Goal: Ask a question: Seek information or help from site administrators or community

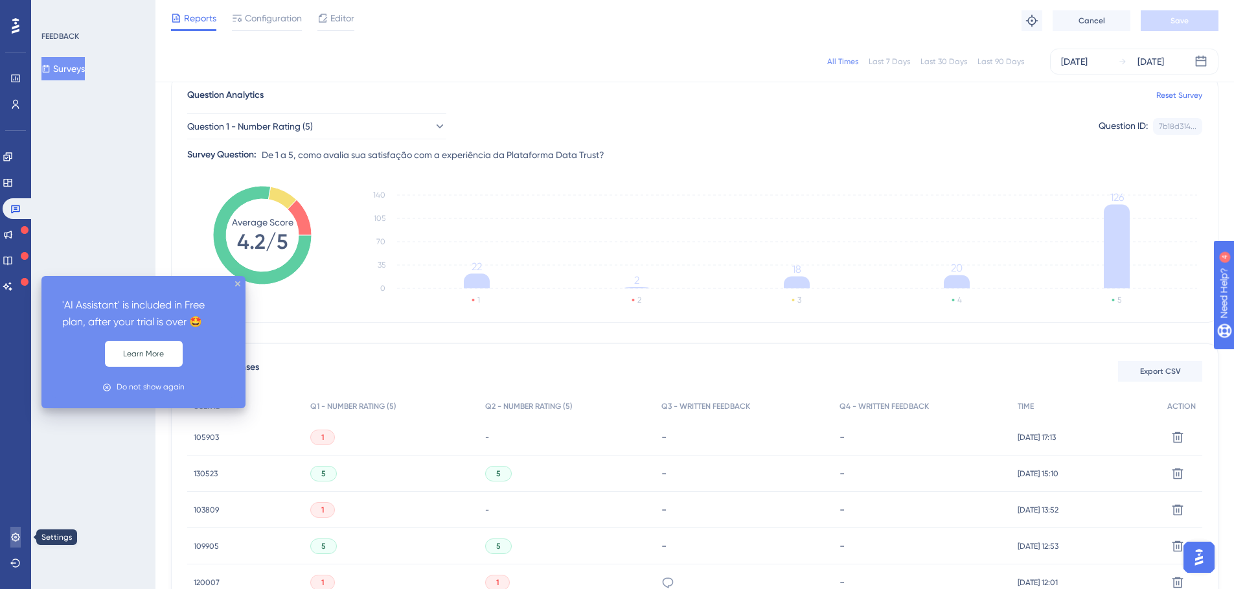
click at [14, 536] on icon at bounding box center [15, 537] width 10 height 10
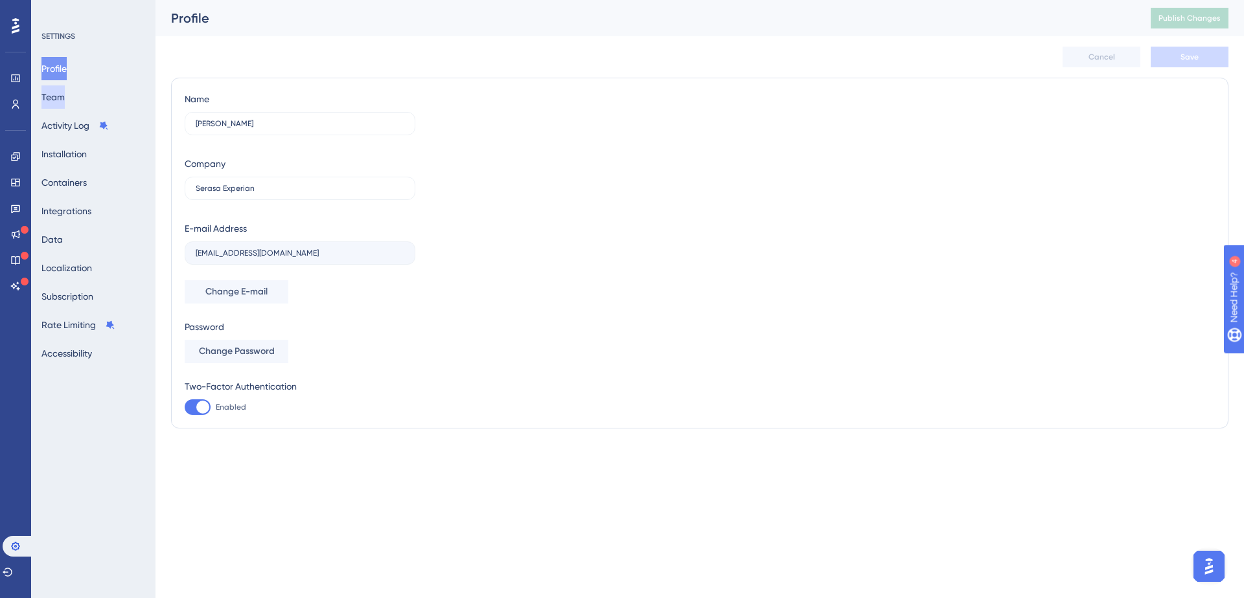
click at [60, 103] on button "Team" at bounding box center [52, 96] width 23 height 23
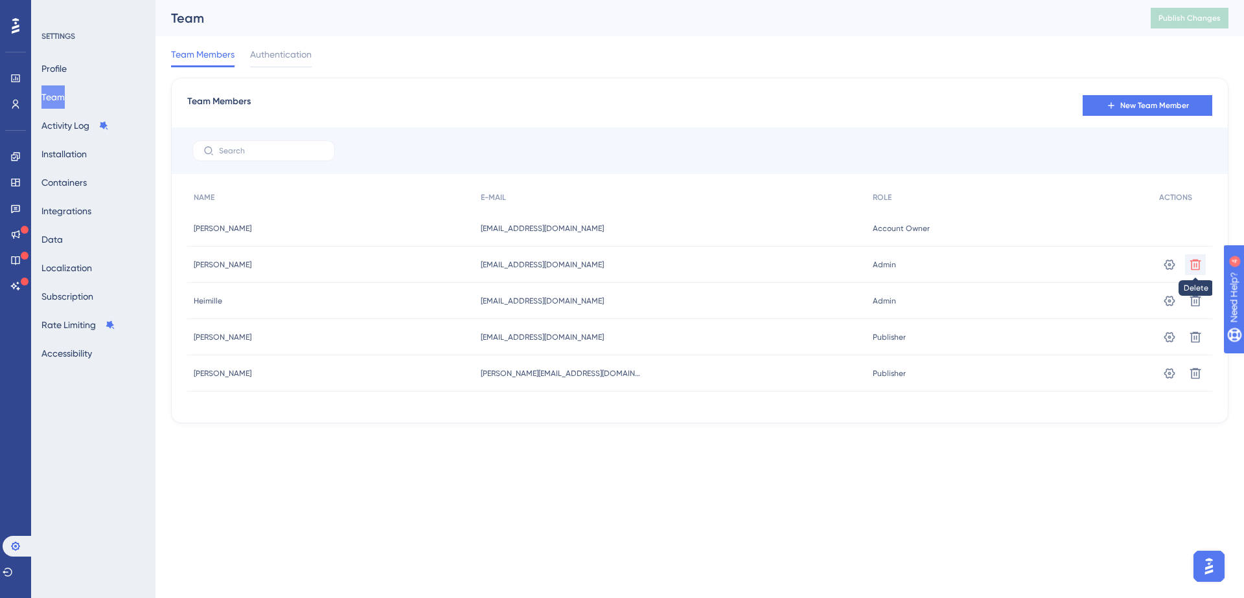
click at [1202, 263] on button at bounding box center [1195, 265] width 21 height 21
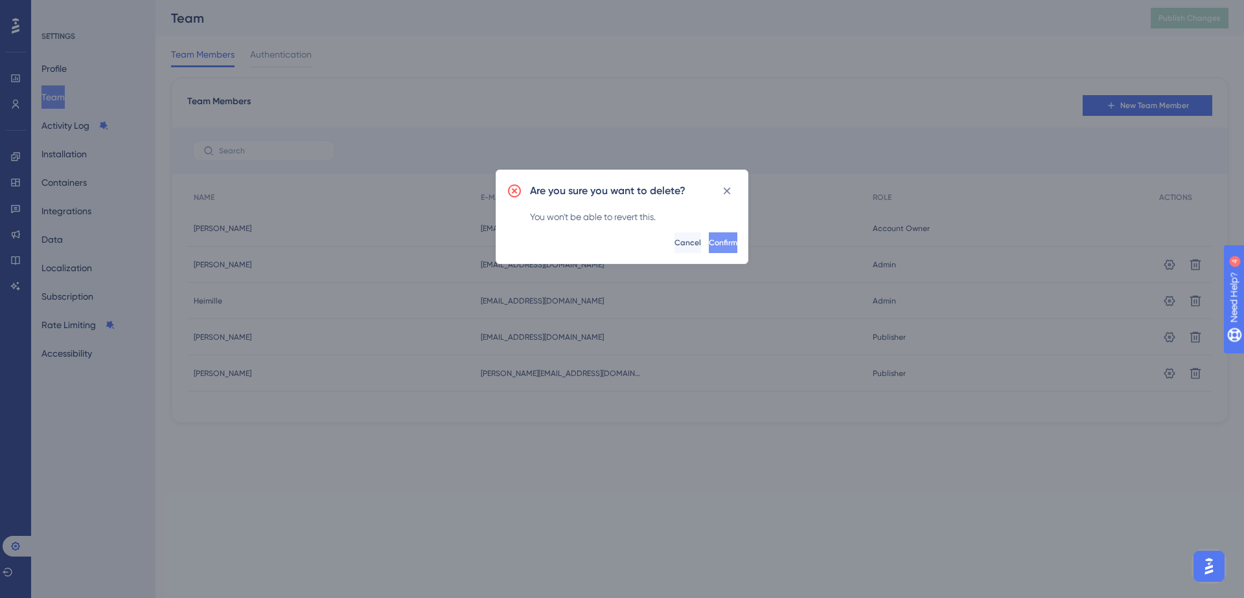
click at [723, 238] on button "Confirm" at bounding box center [723, 243] width 28 height 21
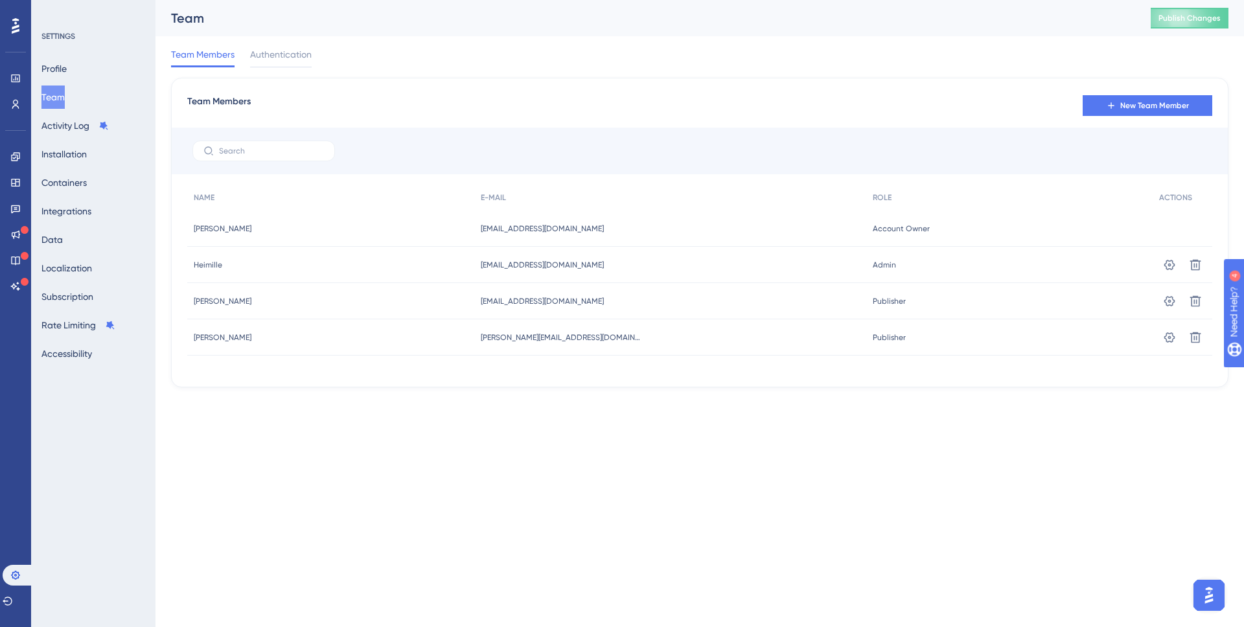
click at [751, 0] on html "Performance Users Engagement Widgets Feedback Product Updates Knowledge Base AI…" at bounding box center [622, 0] width 1244 height 0
click at [1219, 588] on button "Open AI Assistant Launcher" at bounding box center [1208, 595] width 31 height 31
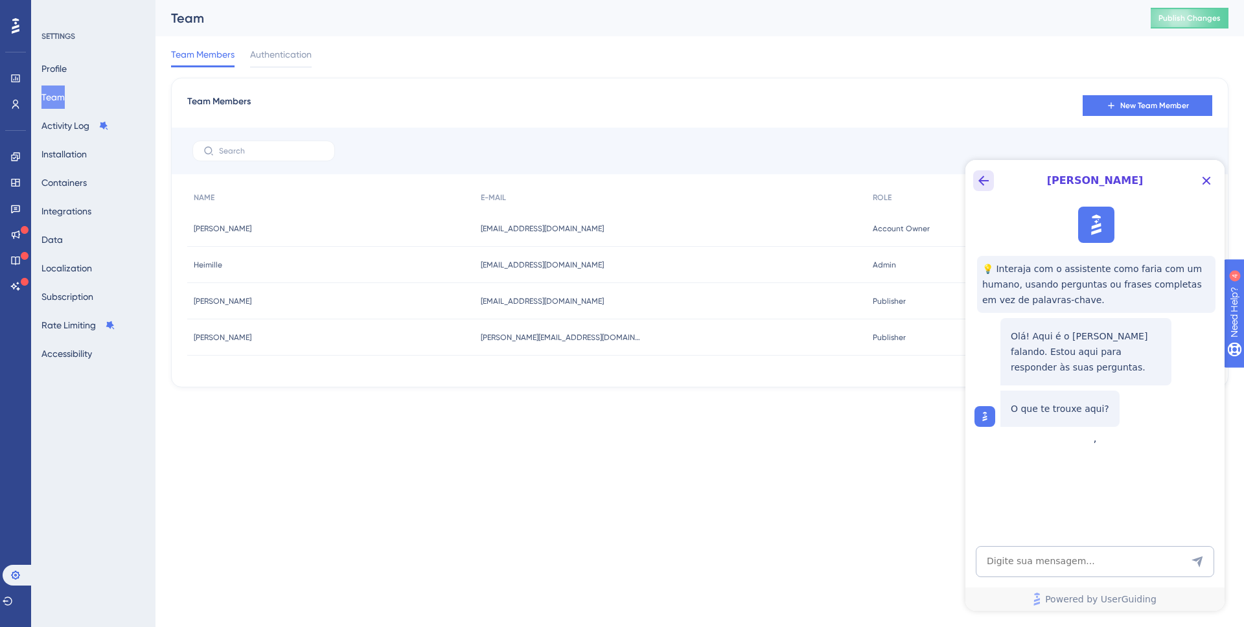
click at [981, 182] on icon "Back Button" at bounding box center [983, 181] width 10 height 10
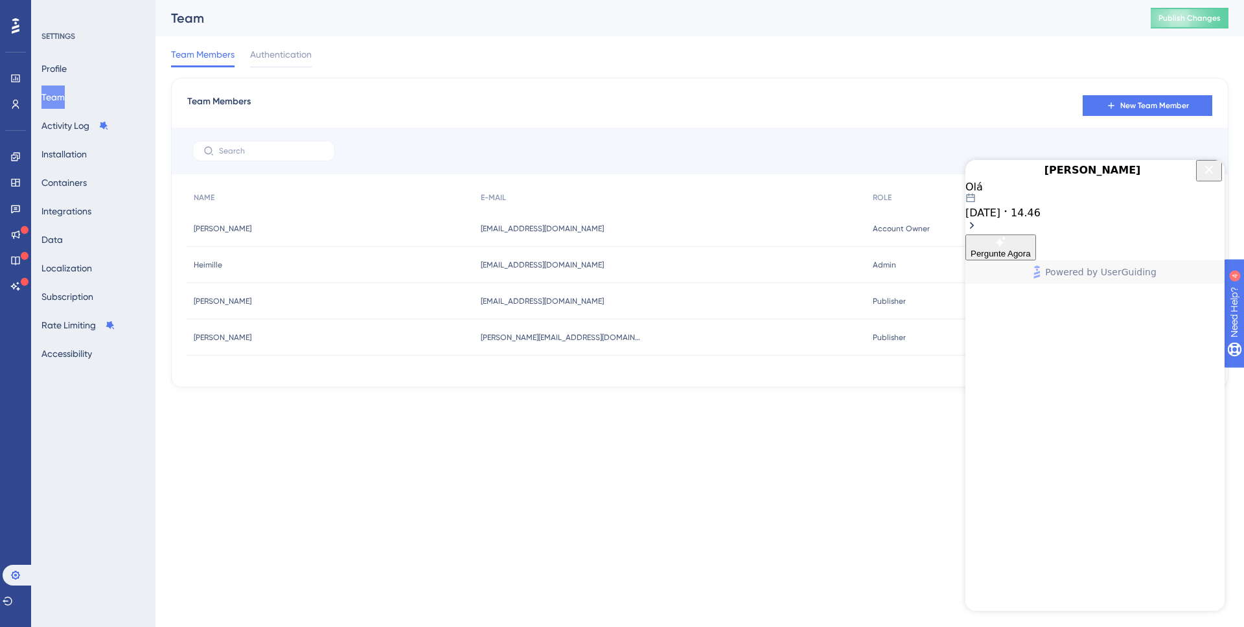
click at [1124, 234] on div "Olá [DATE] 14.46" at bounding box center [1094, 208] width 259 height 54
click at [1048, 219] on div "[DATE] 14.46" at bounding box center [1094, 212] width 259 height 13
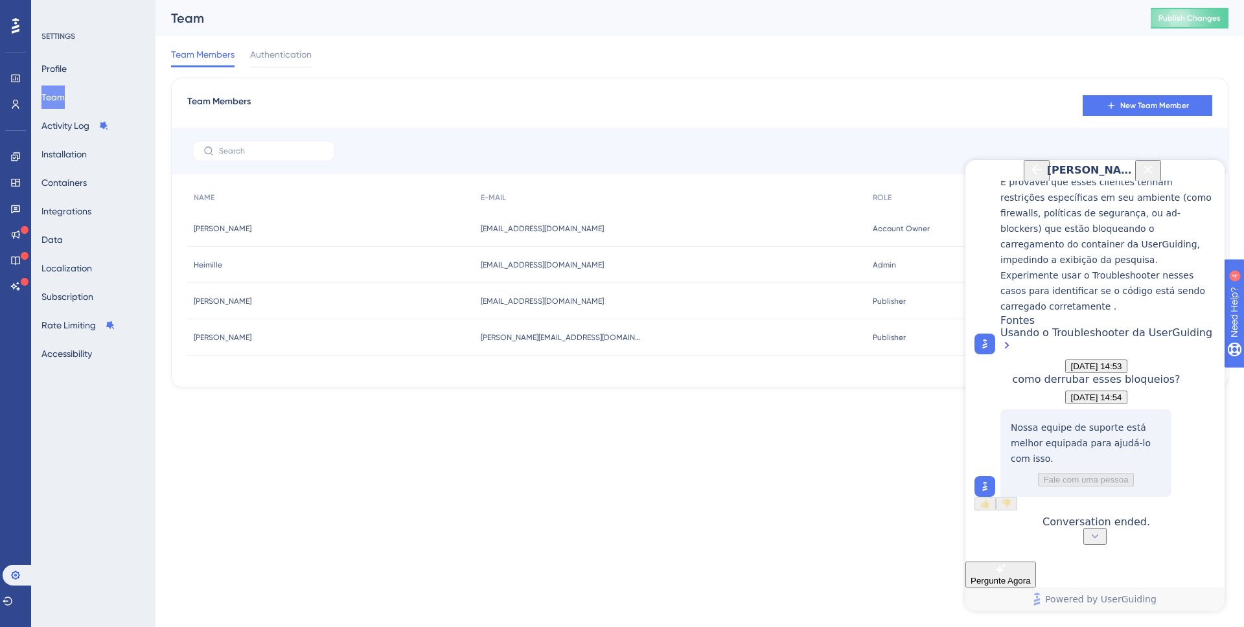
scroll to position [2036, 0]
click at [1031, 576] on span "Pergunte Agora" at bounding box center [1000, 581] width 60 height 10
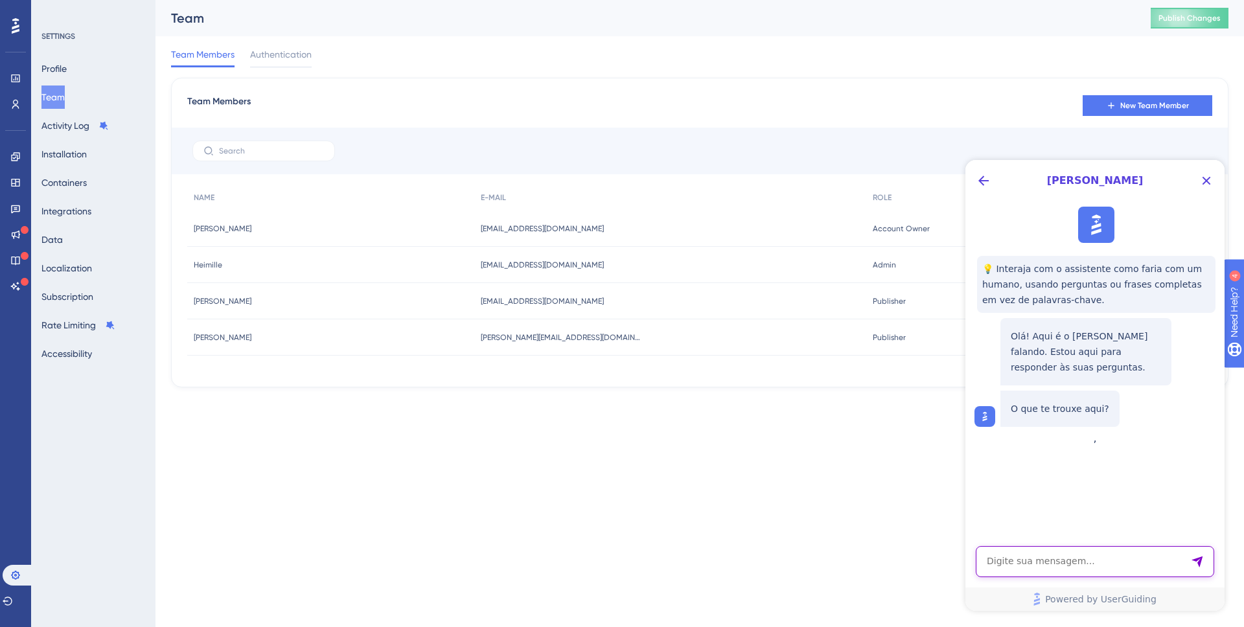
drag, startPoint x: 1087, startPoint y: 571, endPoint x: 1172, endPoint y: 529, distance: 95.3
click at [1087, 571] on textarea "AI Assistant Text Input" at bounding box center [1094, 561] width 238 height 31
type textarea "é possivel separar os usuarios dos containers?"
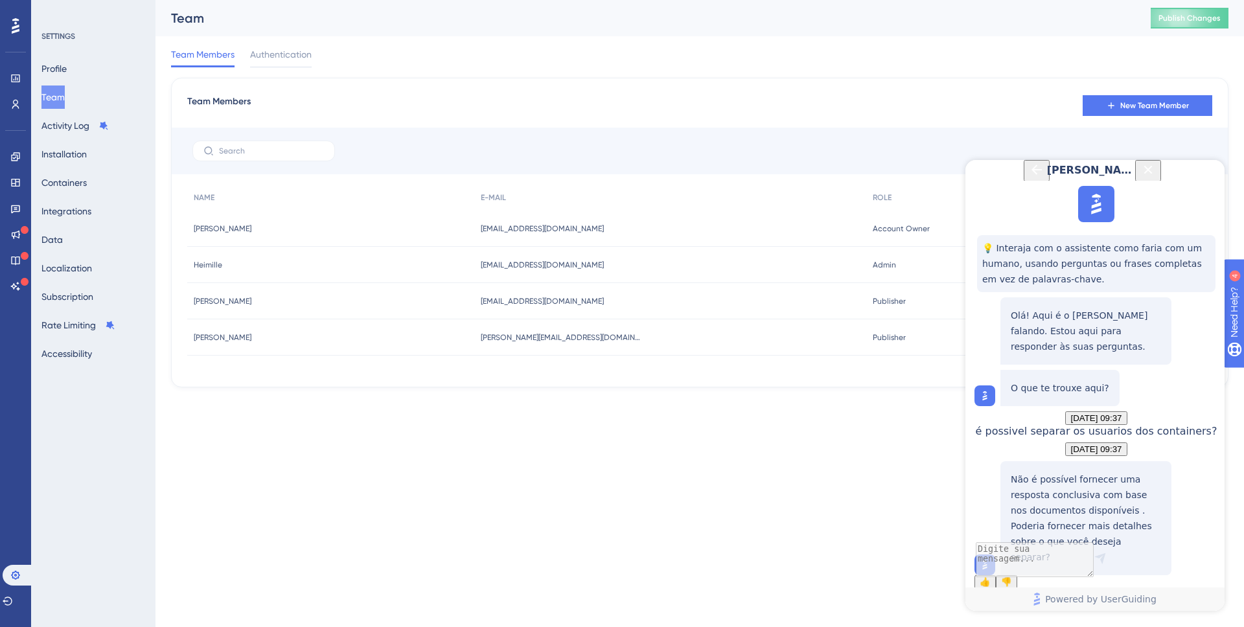
scroll to position [145, 0]
click at [1083, 572] on textarea "AI Assistant Text Input" at bounding box center [1094, 561] width 238 height 31
type textarea "falar com analista"
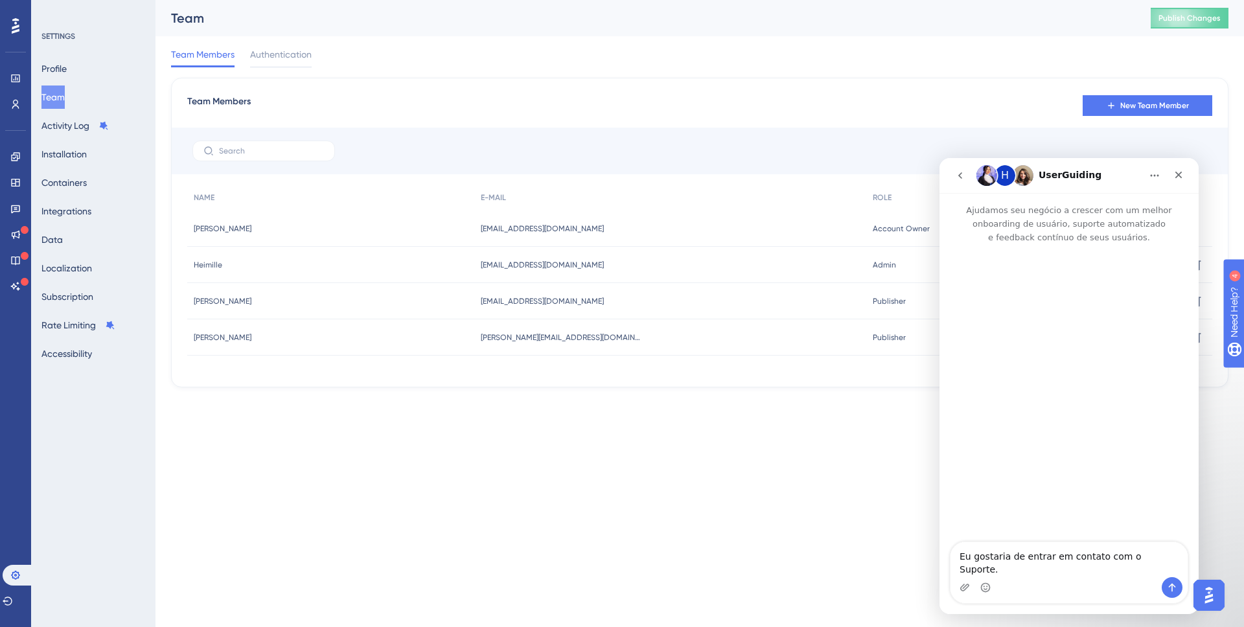
scroll to position [0, 0]
click at [1058, 575] on textarea "Eu gostaria de entrar em contato com o Suporte." at bounding box center [1068, 559] width 237 height 35
click at [1056, 564] on textarea "Eu gostaria de entrar em contato com o Suporte." at bounding box center [1068, 559] width 237 height 35
type textarea "Eu gostaria de saber se os usuários e empresas dos container se misturam. Se si…"
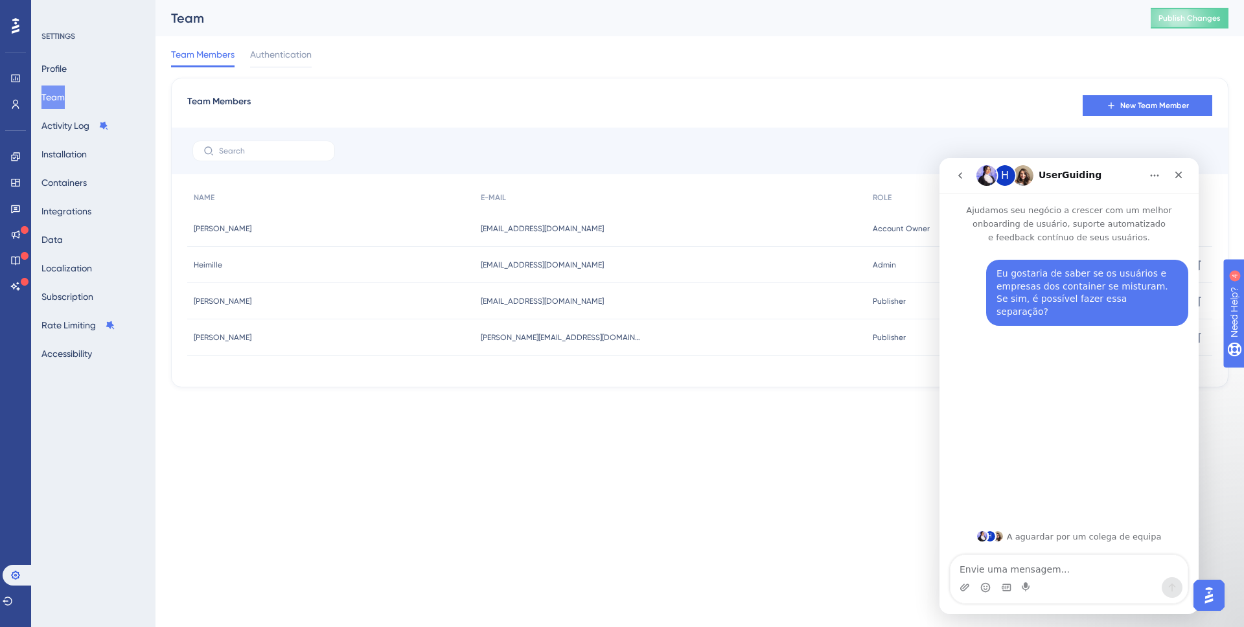
click at [854, 91] on div "Team Members New Team Member NAME E-MAIL ROLE ACTIONS [PERSON_NAME] [PERSON_NAM…" at bounding box center [699, 233] width 1057 height 310
click at [1157, 108] on span "New Team Member" at bounding box center [1154, 105] width 69 height 10
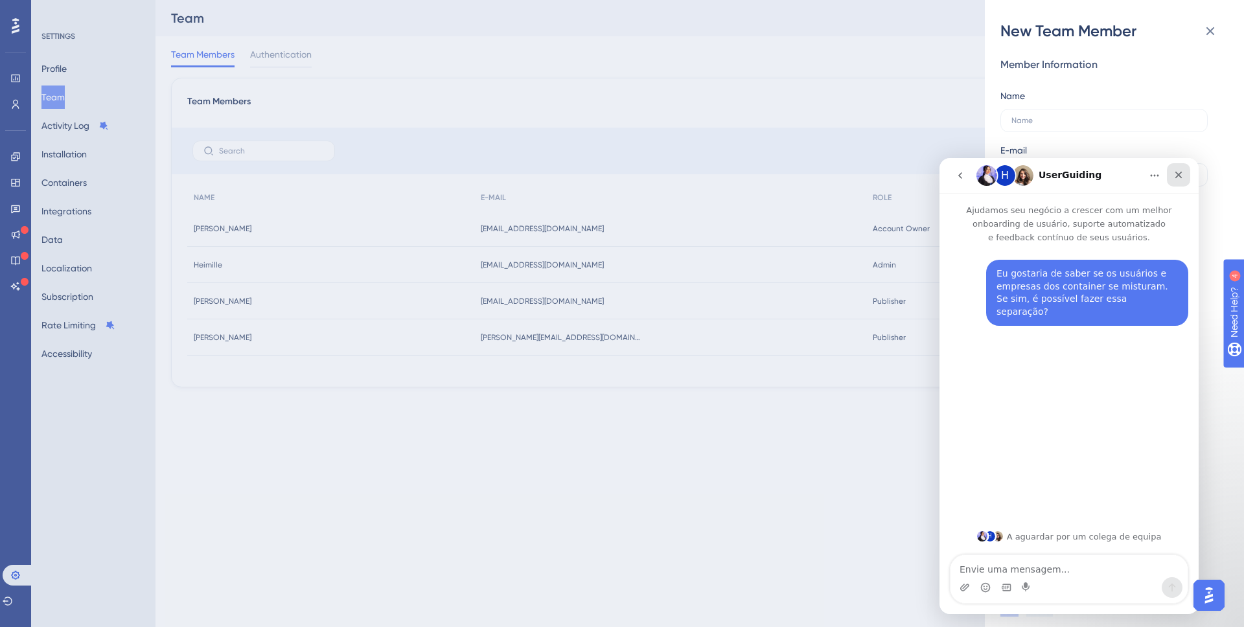
click at [1176, 172] on icon "Fechar" at bounding box center [1178, 175] width 10 height 10
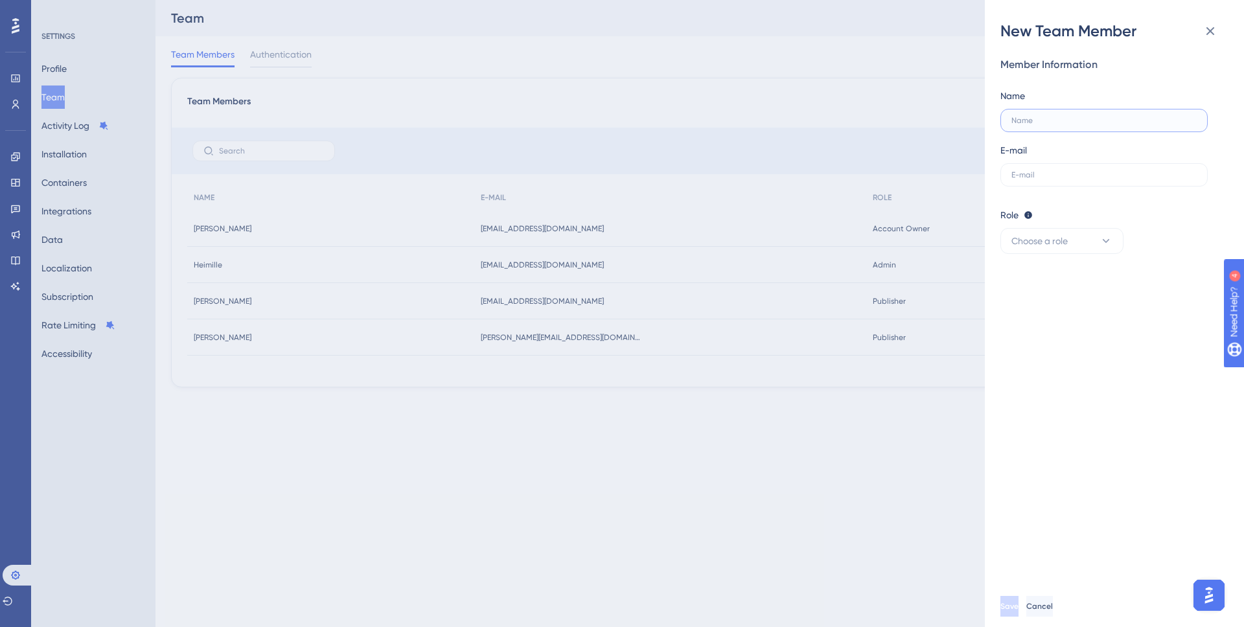
click at [1071, 121] on input "text" at bounding box center [1103, 120] width 185 height 9
paste input "[EMAIL_ADDRESS][DOMAIN_NAME]"
type input "[EMAIL_ADDRESS][DOMAIN_NAME]"
click at [1045, 175] on input "text" at bounding box center [1103, 174] width 185 height 9
paste input "[EMAIL_ADDRESS][DOMAIN_NAME]"
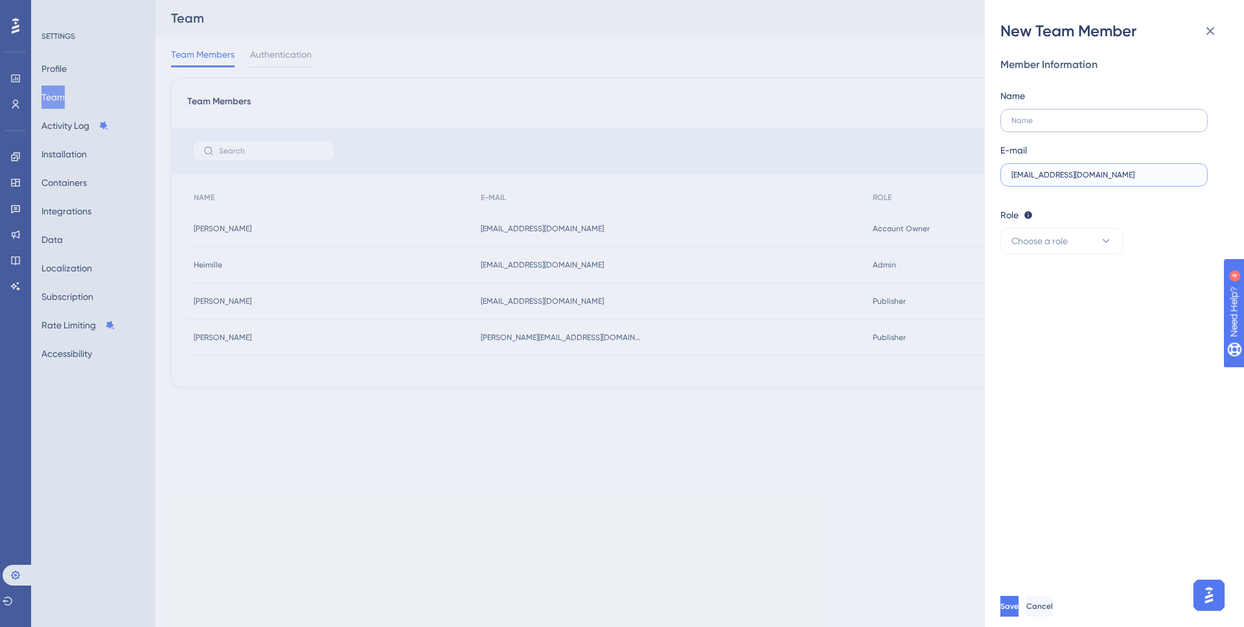
type input "[EMAIL_ADDRESS][DOMAIN_NAME]"
click at [1040, 122] on input "text" at bounding box center [1103, 120] width 185 height 9
type input "[PERSON_NAME]"
click at [1074, 239] on button "Choose a role" at bounding box center [1061, 241] width 123 height 26
click at [1048, 279] on div "Admin Admin" at bounding box center [1061, 281] width 106 height 26
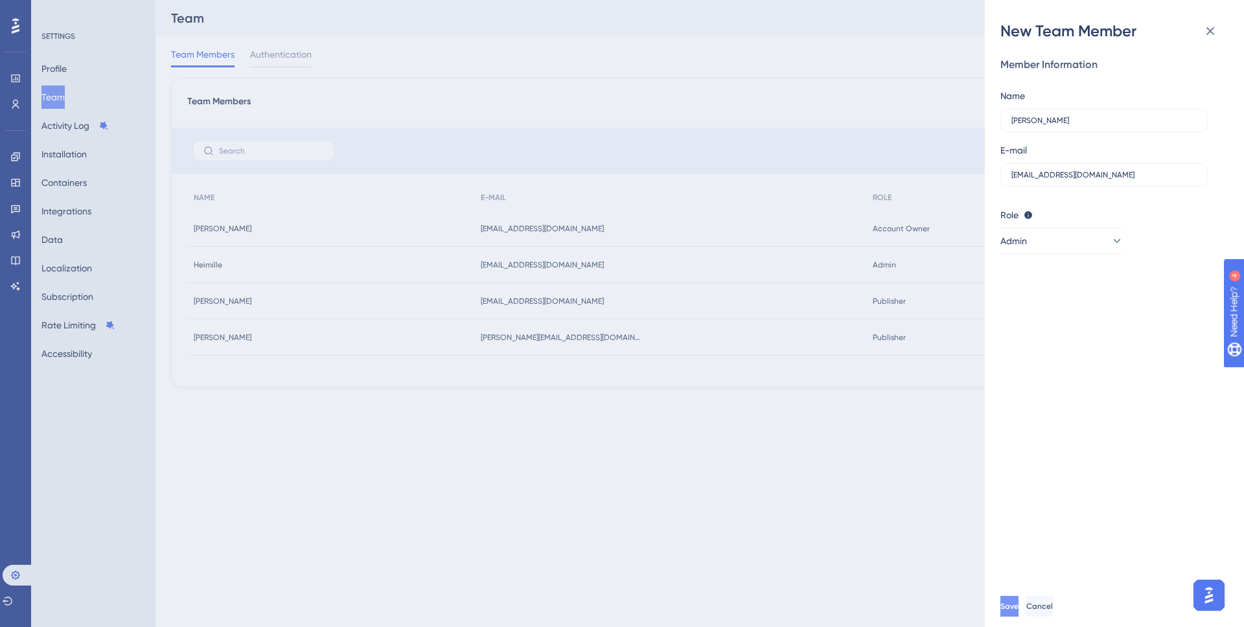
click at [1018, 588] on button "Save" at bounding box center [1009, 606] width 18 height 21
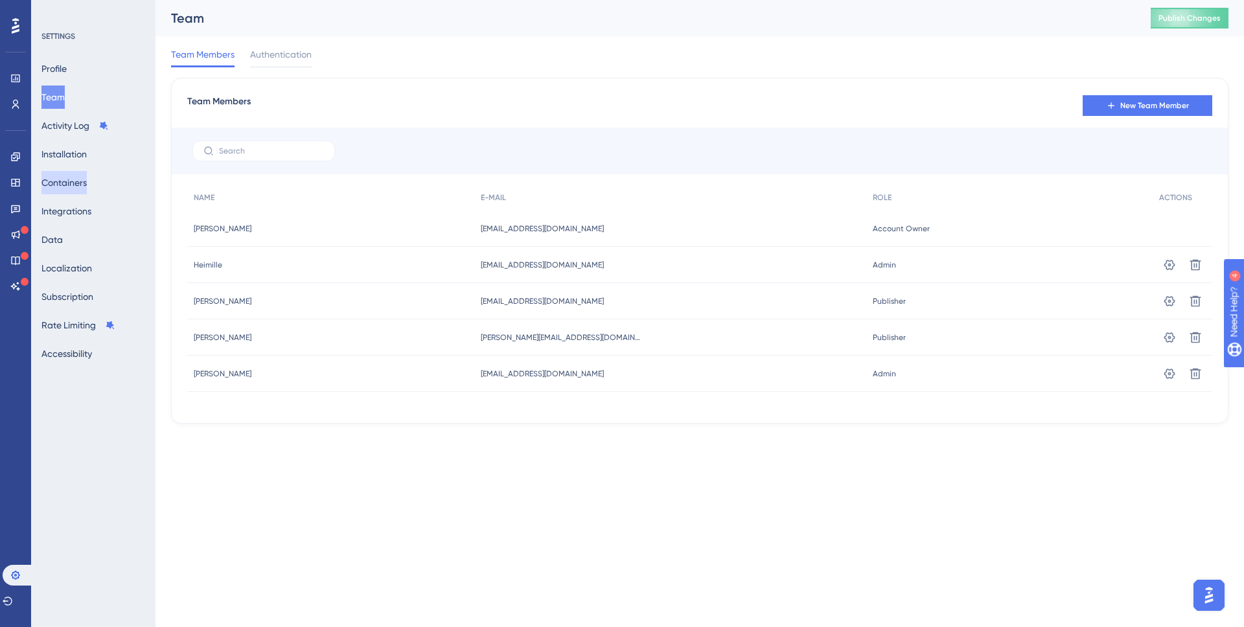
click at [78, 181] on button "Containers" at bounding box center [63, 182] width 45 height 23
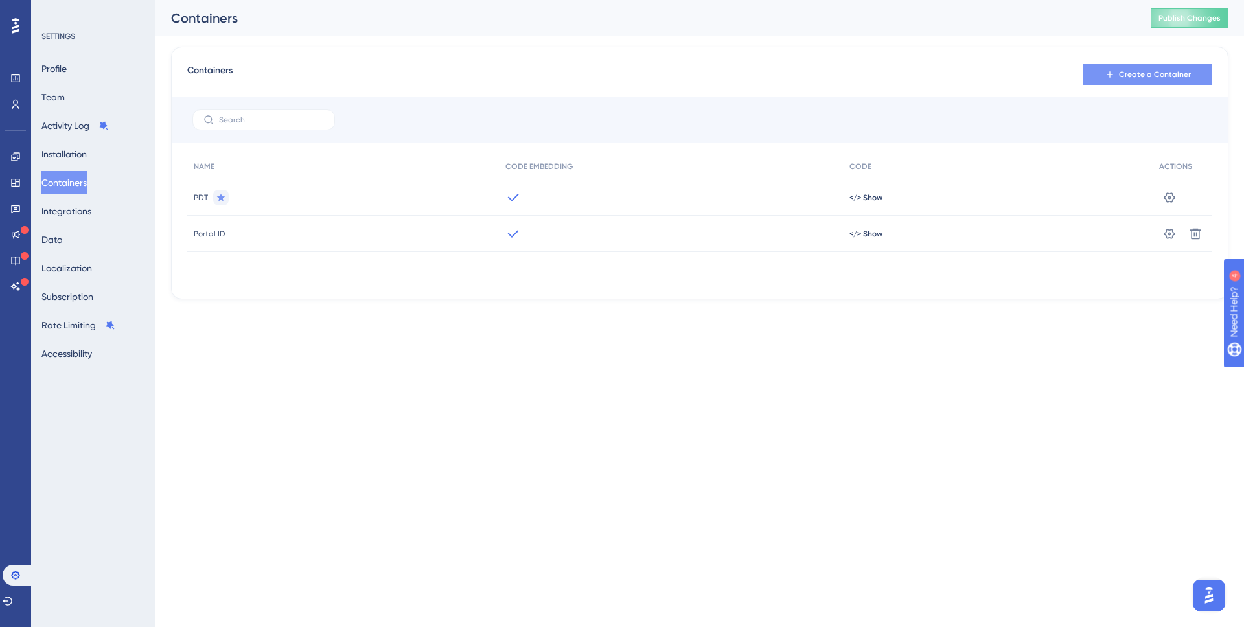
click at [1150, 74] on span "Create a Container" at bounding box center [1155, 74] width 72 height 10
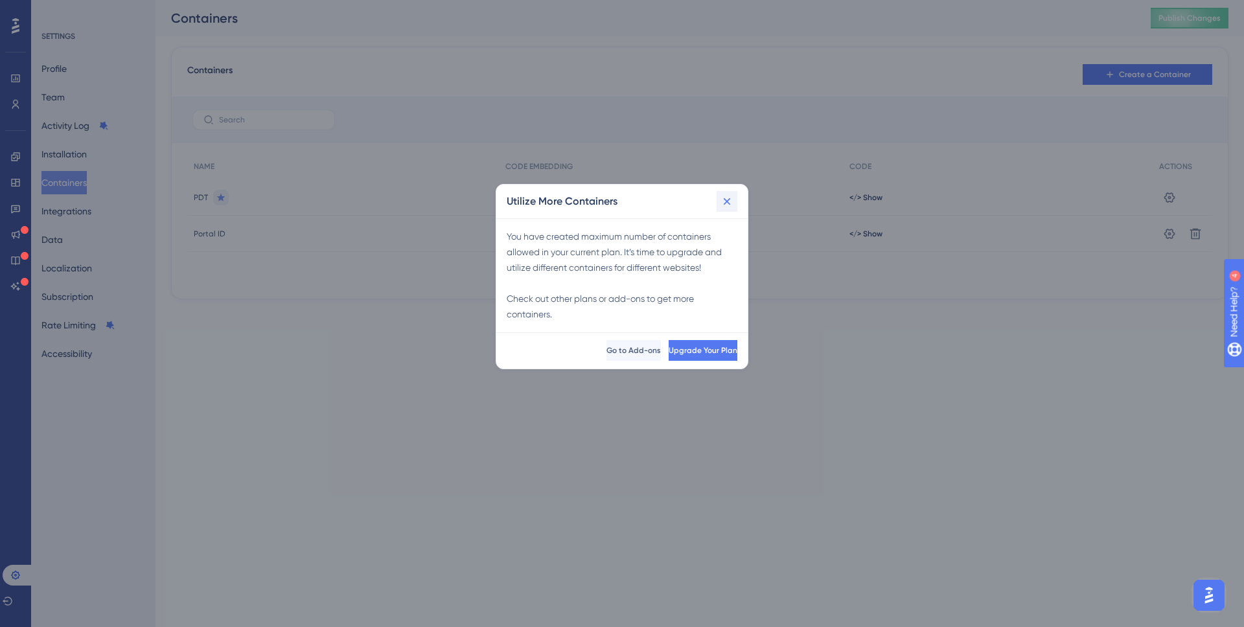
click at [729, 198] on icon at bounding box center [726, 201] width 13 height 13
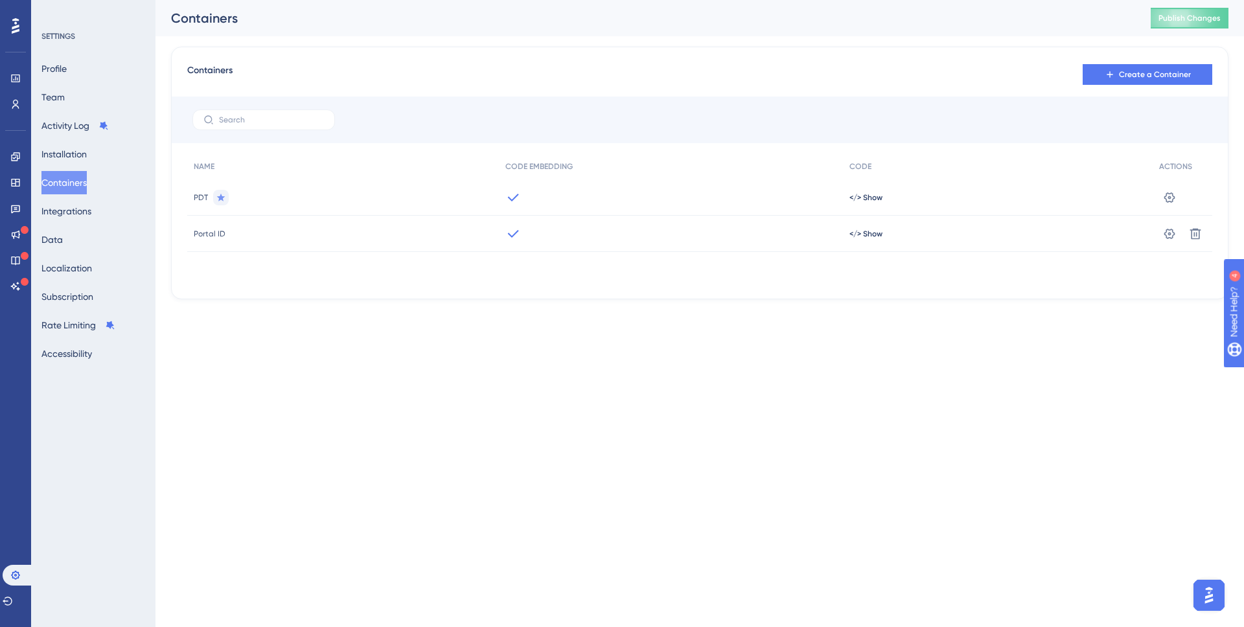
click at [617, 0] on html "Performance Users Engagement Widgets Feedback Product Updates Knowledge Base AI…" at bounding box center [622, 0] width 1244 height 0
click at [82, 118] on button "Activity Log" at bounding box center [74, 125] width 67 height 23
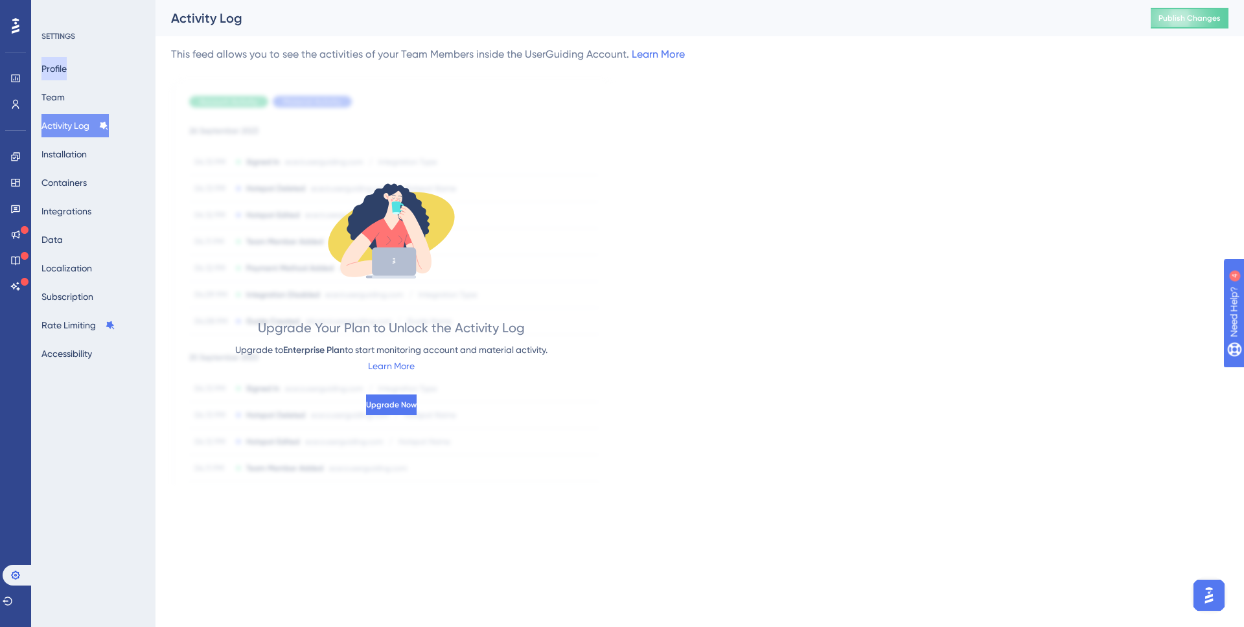
click at [65, 62] on button "Profile" at bounding box center [53, 68] width 25 height 23
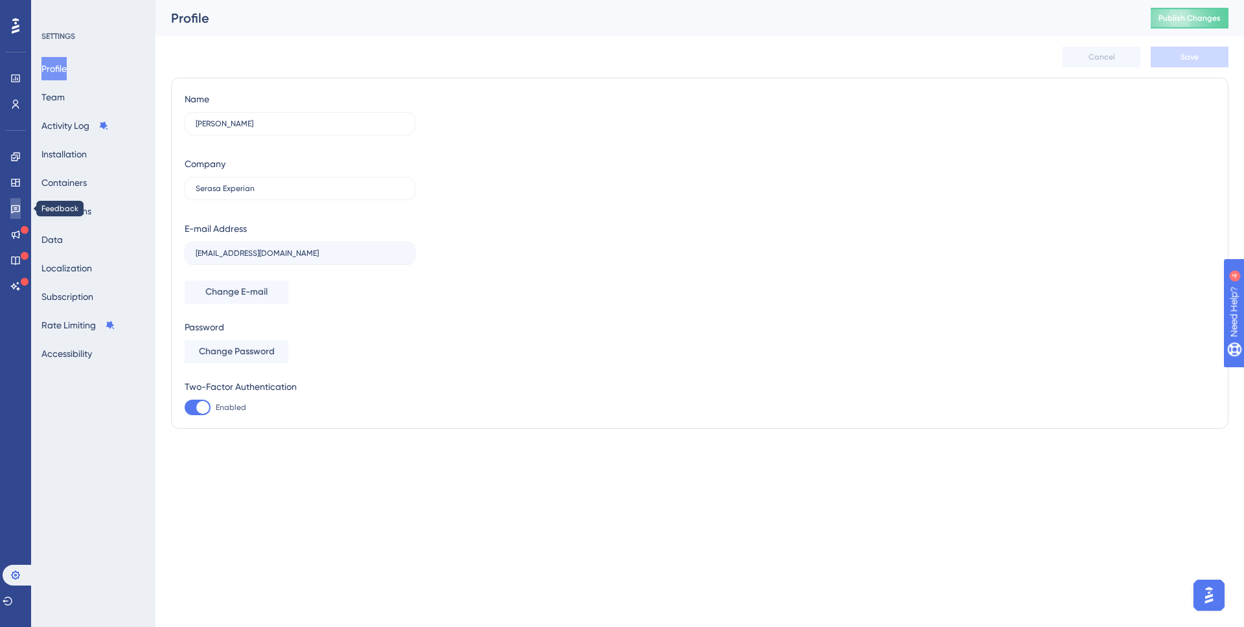
click at [19, 212] on icon at bounding box center [15, 209] width 9 height 8
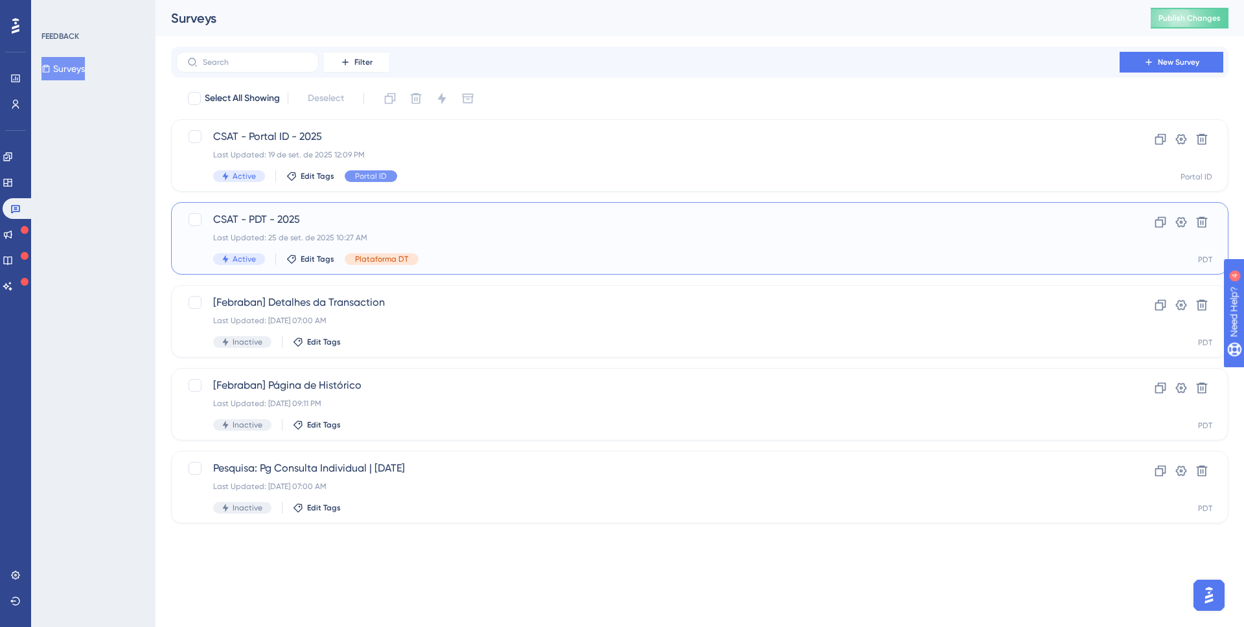
click at [383, 227] on span "CSAT - PDT - 2025" at bounding box center [647, 220] width 869 height 16
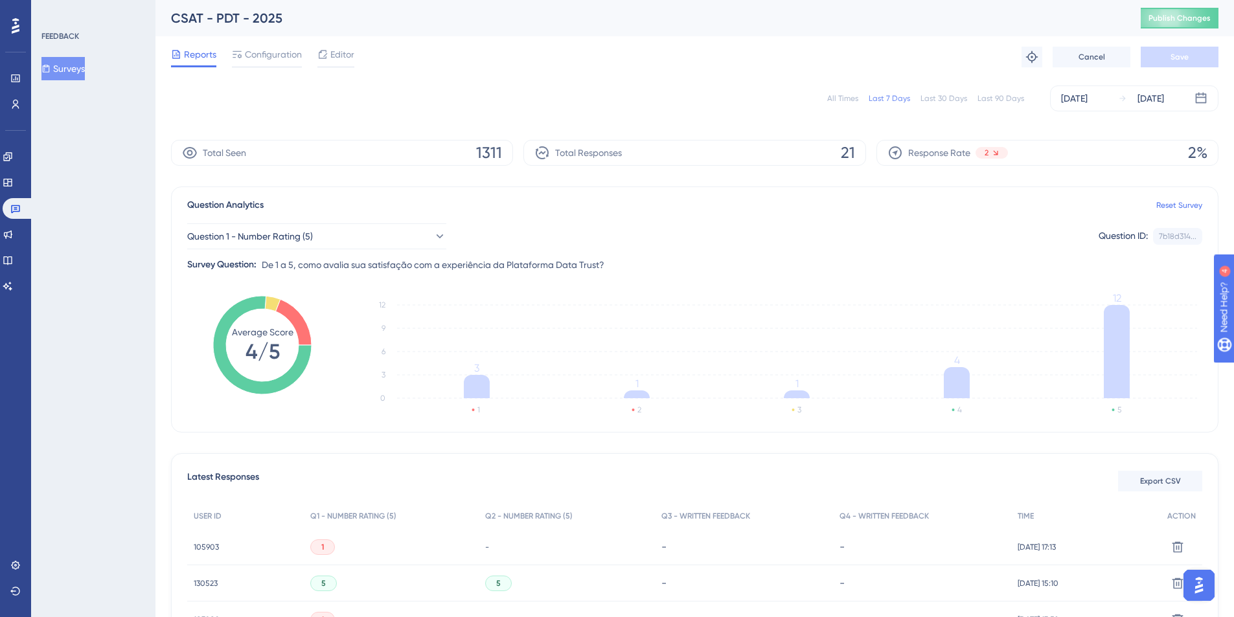
click at [865, 101] on div "All Times Last 7 Days Last 30 Days Last 90 Days" at bounding box center [925, 98] width 197 height 10
click at [856, 100] on div "All Times" at bounding box center [842, 98] width 31 height 10
click at [14, 217] on link at bounding box center [18, 208] width 31 height 21
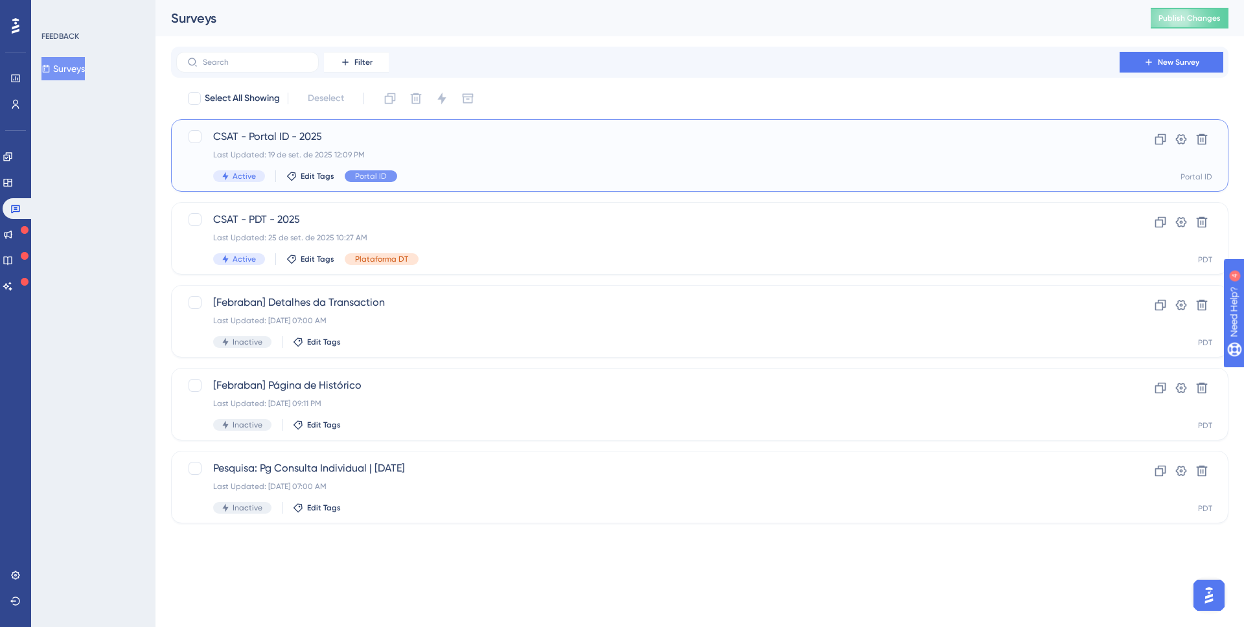
click at [370, 133] on span "CSAT - Portal ID - 2025" at bounding box center [647, 137] width 869 height 16
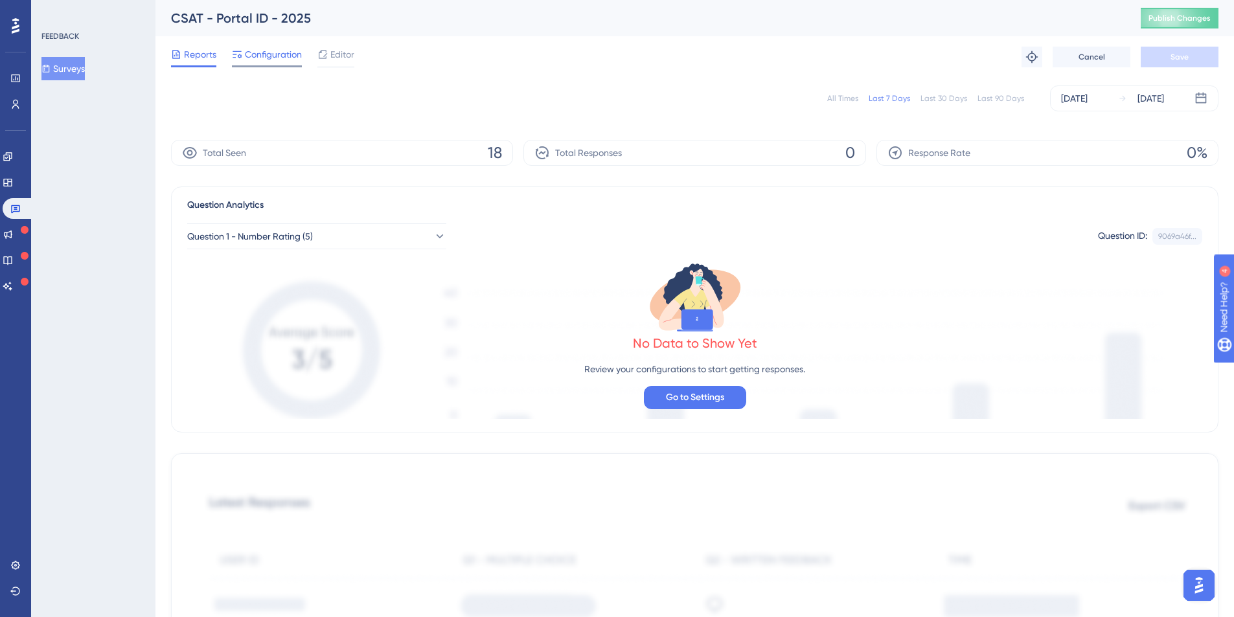
click at [268, 55] on span "Configuration" at bounding box center [273, 55] width 57 height 16
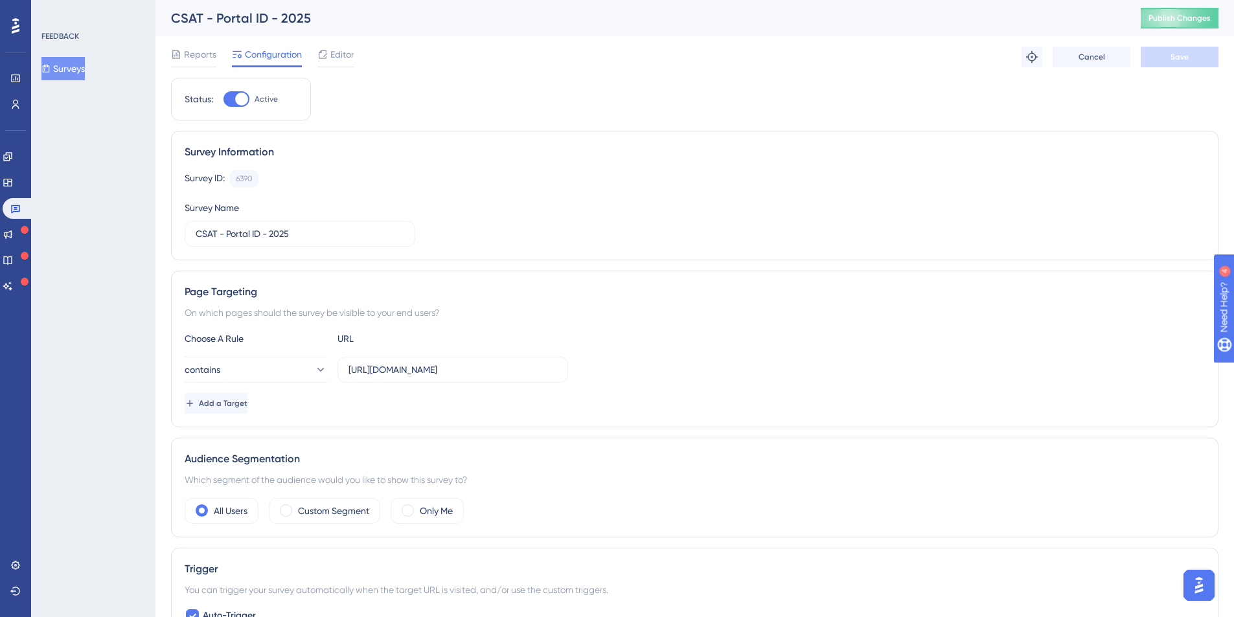
click at [238, 102] on div at bounding box center [241, 99] width 13 height 13
click at [223, 100] on input "Active" at bounding box center [223, 99] width 1 height 1
checkbox input "false"
click at [1194, 49] on button "Save" at bounding box center [1180, 57] width 78 height 21
click at [1198, 15] on span "Publish Changes" at bounding box center [1179, 18] width 62 height 10
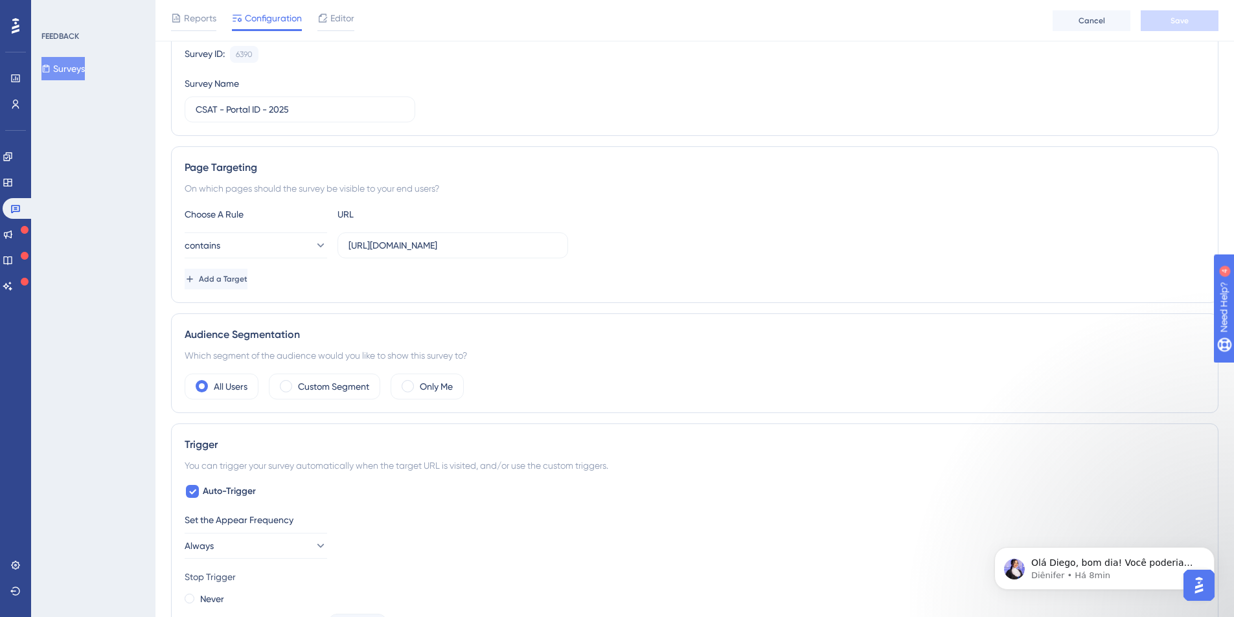
scroll to position [260, 0]
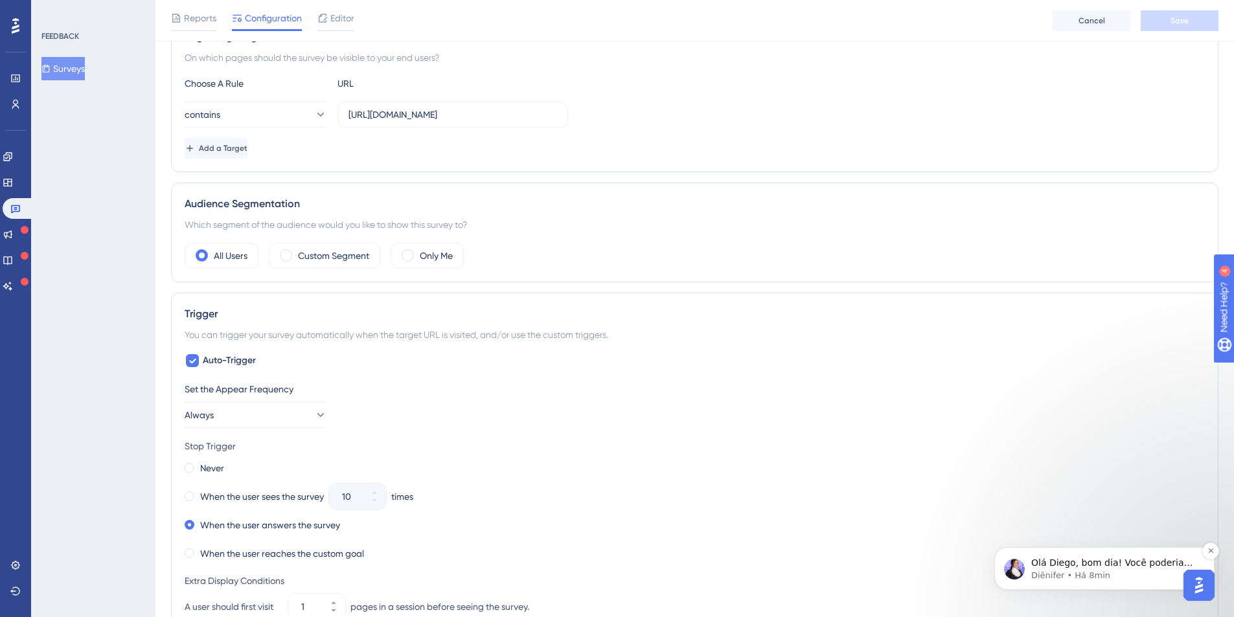
click at [1109, 560] on span "Olá Diego, bom dia! Você poderia elaborar sua dúvida? Não entendi muito bem." at bounding box center [1112, 576] width 162 height 36
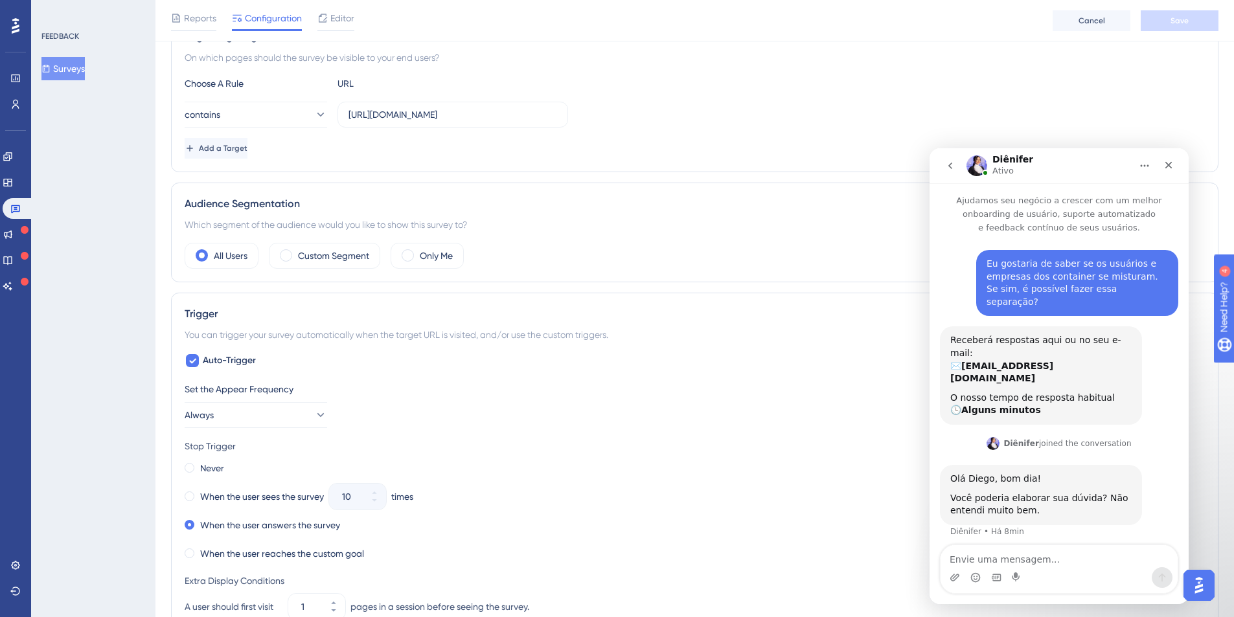
click at [1012, 560] on textarea "Envie uma mensagem..." at bounding box center [1058, 556] width 237 height 22
type textarea "Temos dois containers"
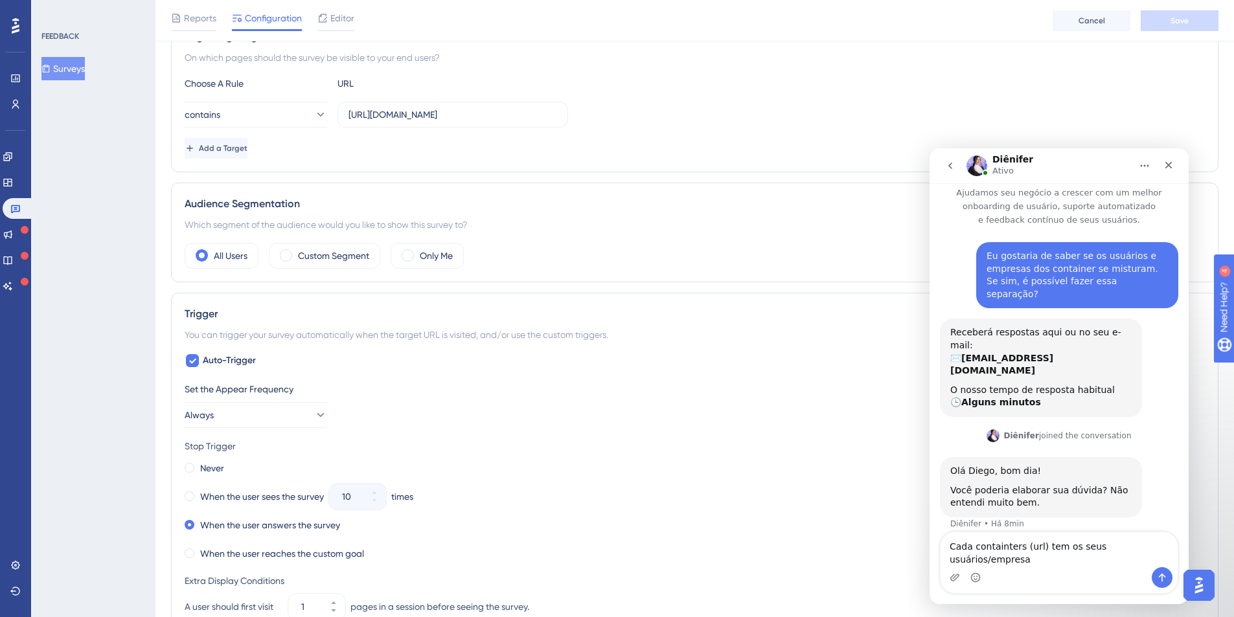
type textarea "Cada containters (url) tem os seus usuários/empresas"
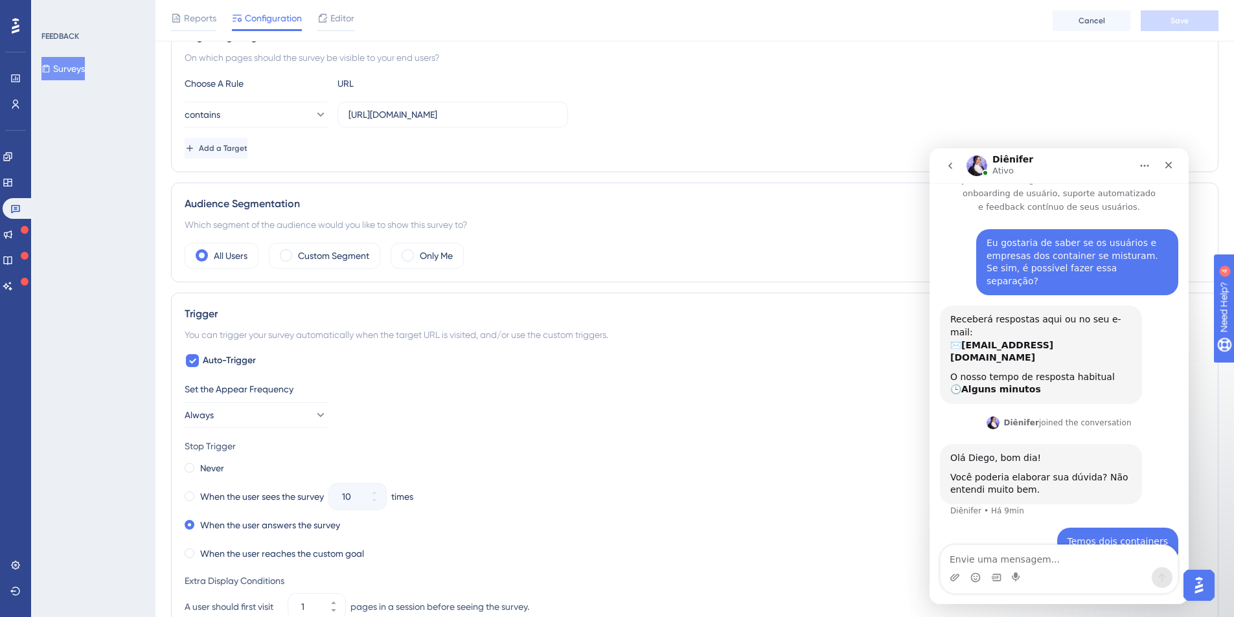
scroll to position [50, 0]
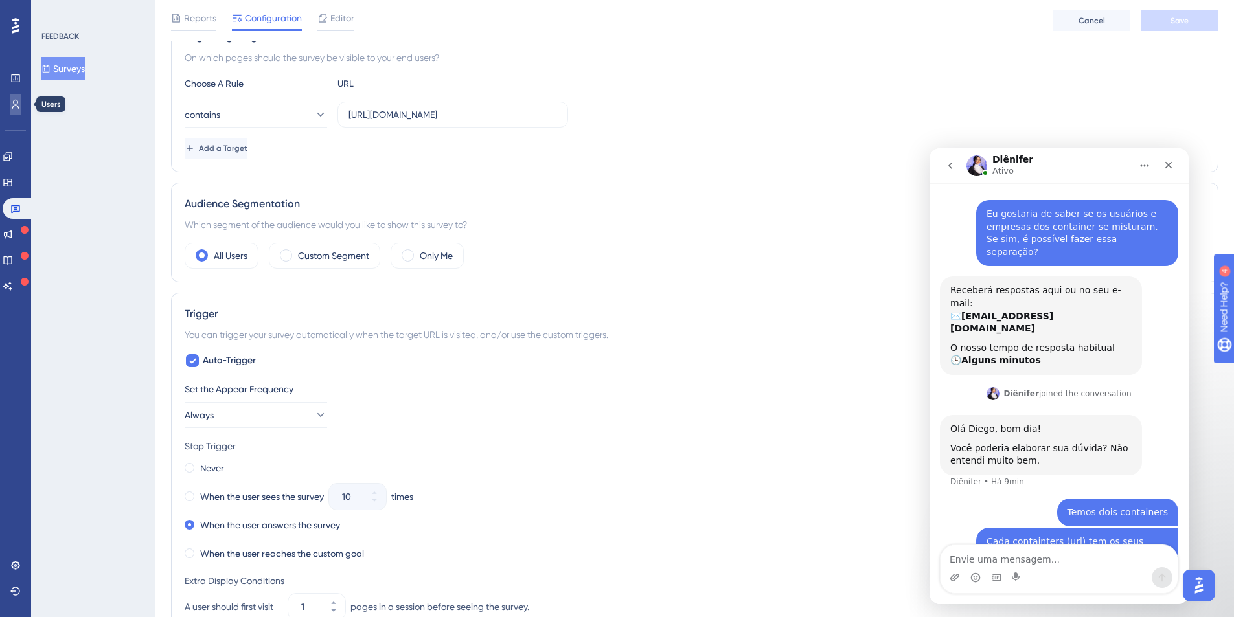
click at [19, 102] on icon at bounding box center [15, 104] width 10 height 10
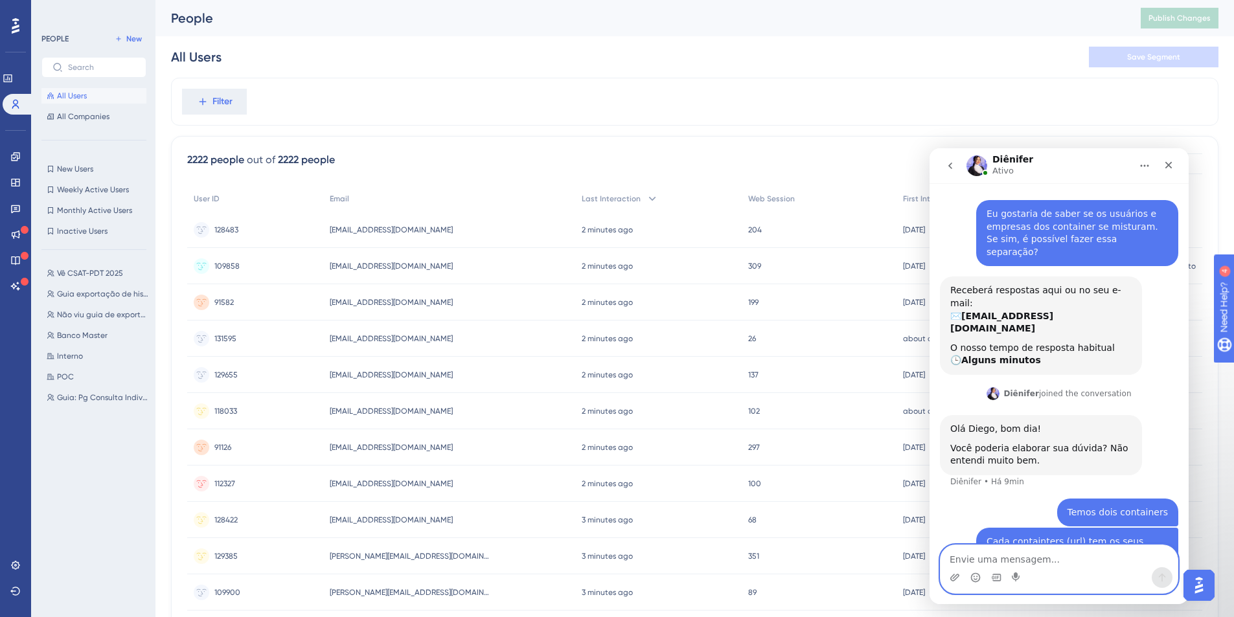
click at [1006, 562] on textarea "Envie uma mensagem..." at bounding box center [1058, 556] width 237 height 22
click at [1053, 565] on textarea "A minha dúvida é:" at bounding box center [1058, 556] width 237 height 22
paste textarea "[URL][DOMAIN_NAME]"
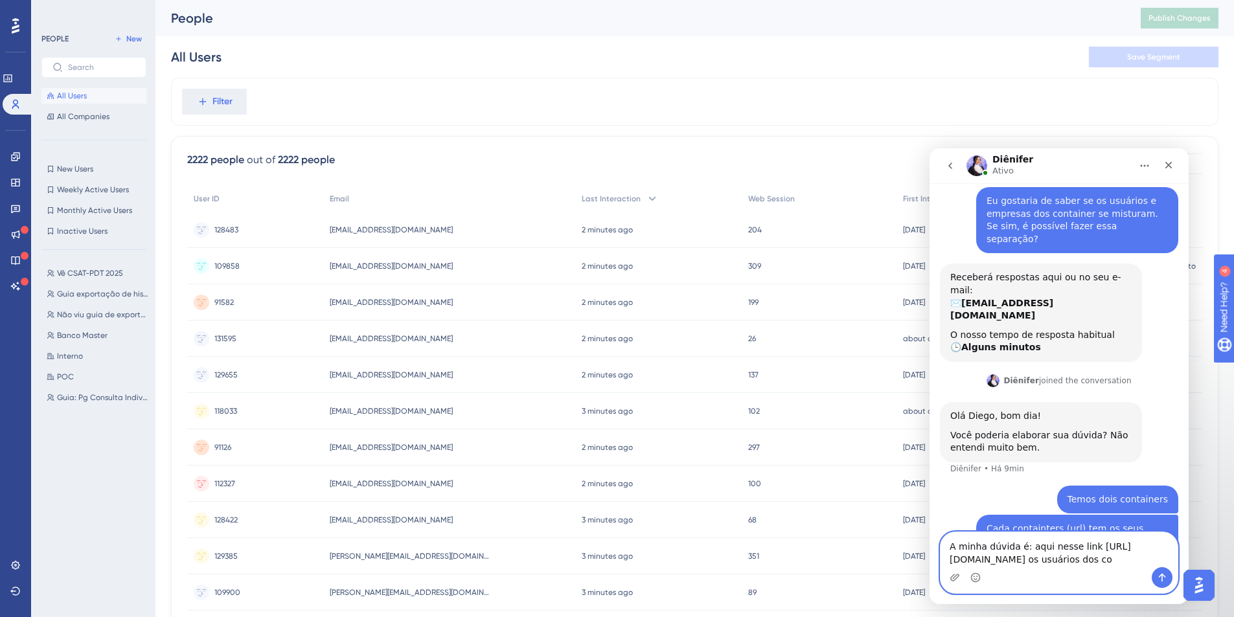
scroll to position [76, 0]
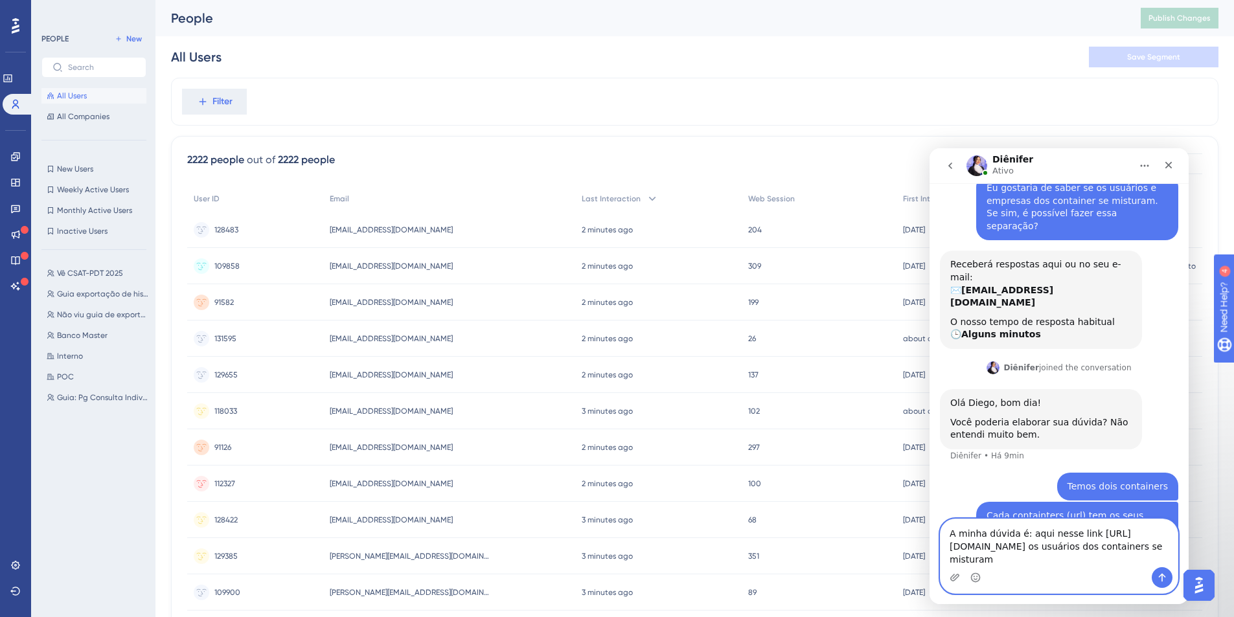
type textarea "A minha dúvida é: aqui nesse link [URL][DOMAIN_NAME] os usuários dos containers…"
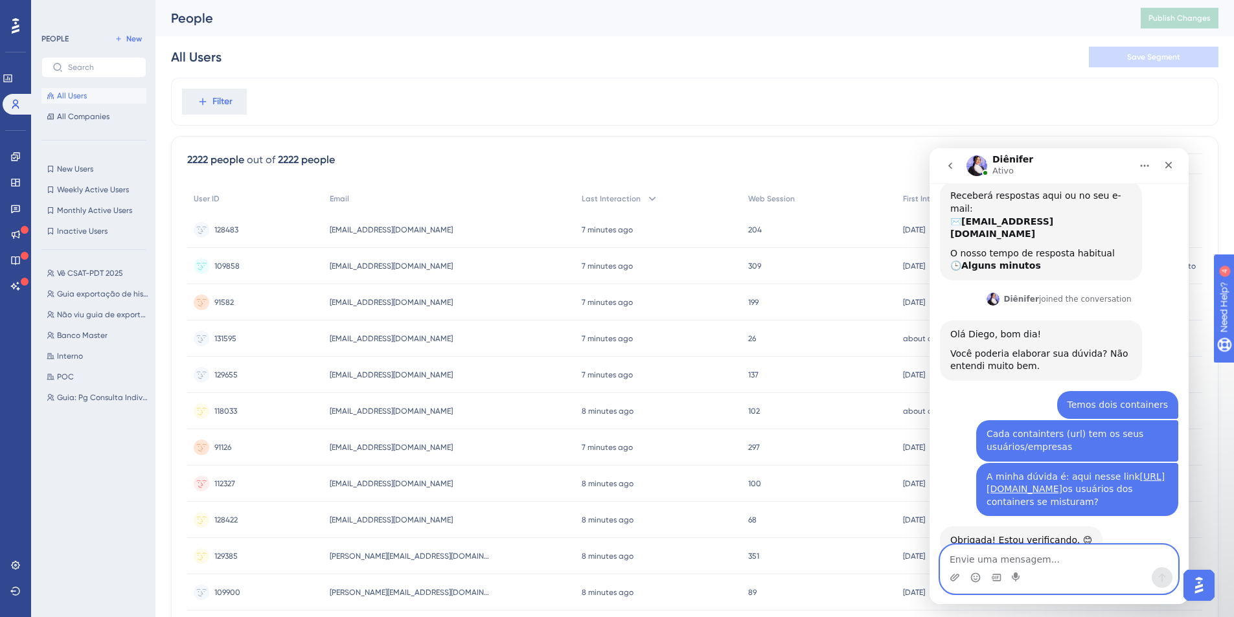
scroll to position [143, 0]
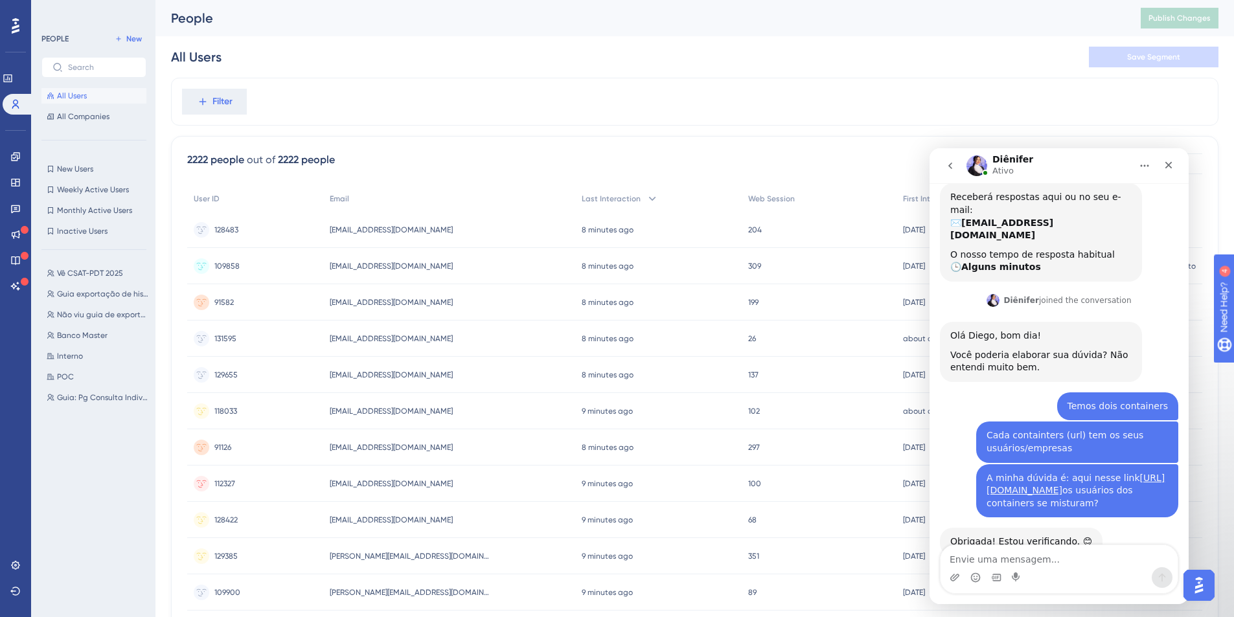
click at [792, 13] on div "People" at bounding box center [639, 18] width 937 height 18
click at [1172, 162] on icon "Fechar" at bounding box center [1168, 165] width 10 height 10
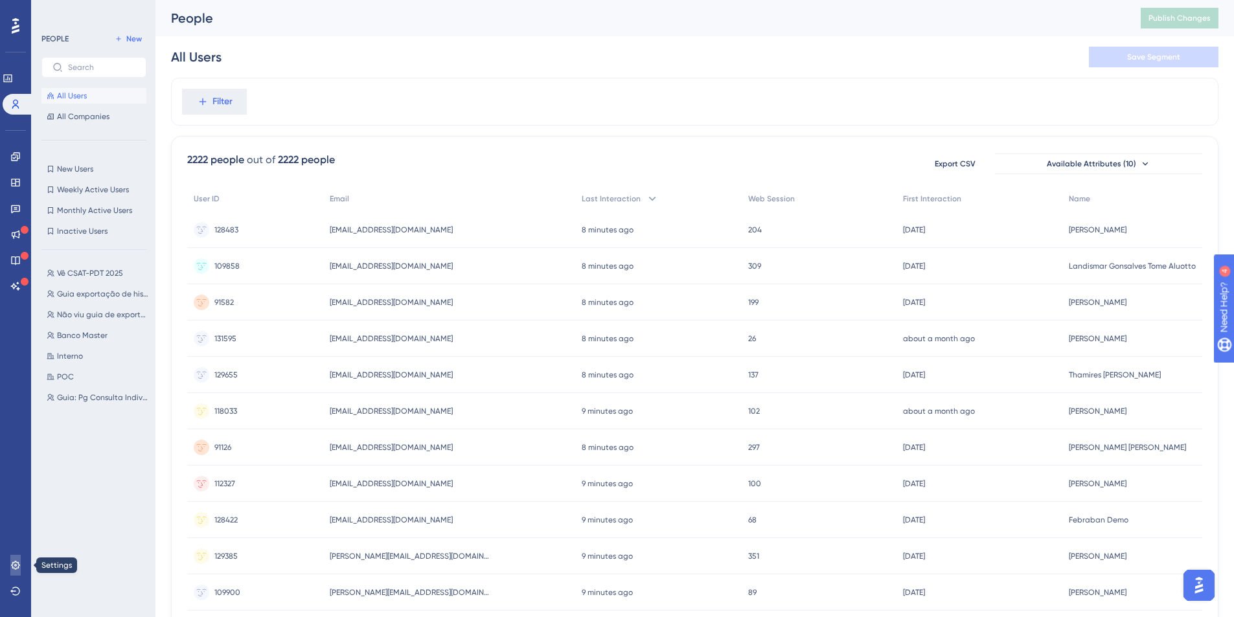
click at [21, 562] on link at bounding box center [15, 565] width 10 height 21
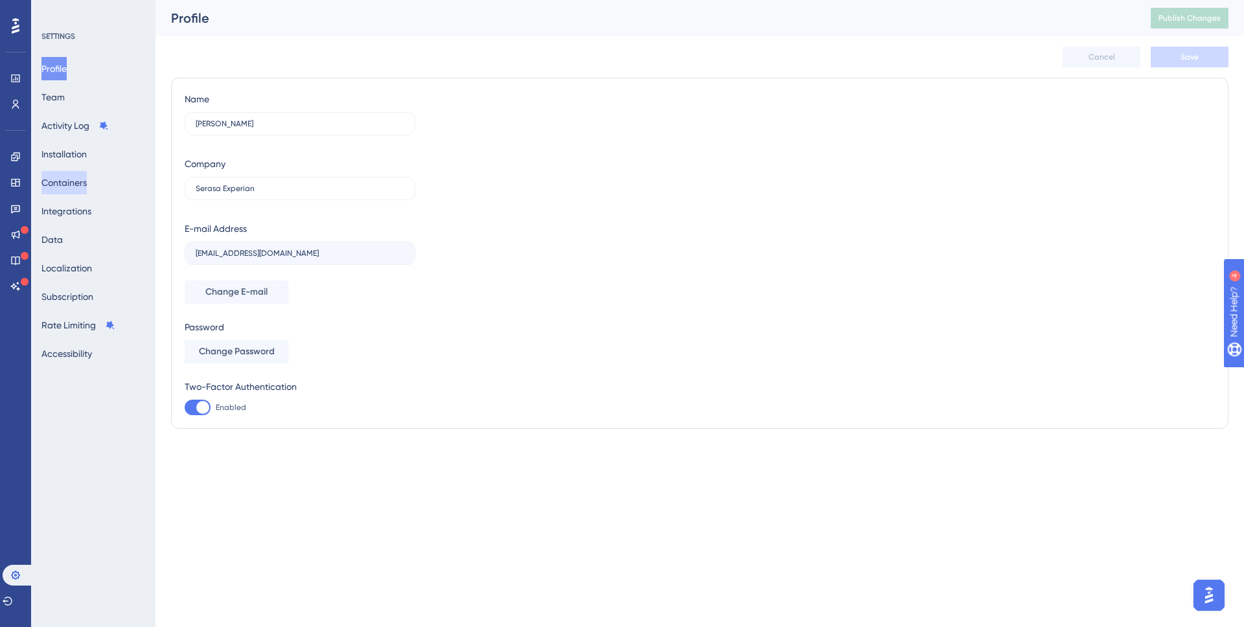
click at [74, 182] on button "Containers" at bounding box center [63, 182] width 45 height 23
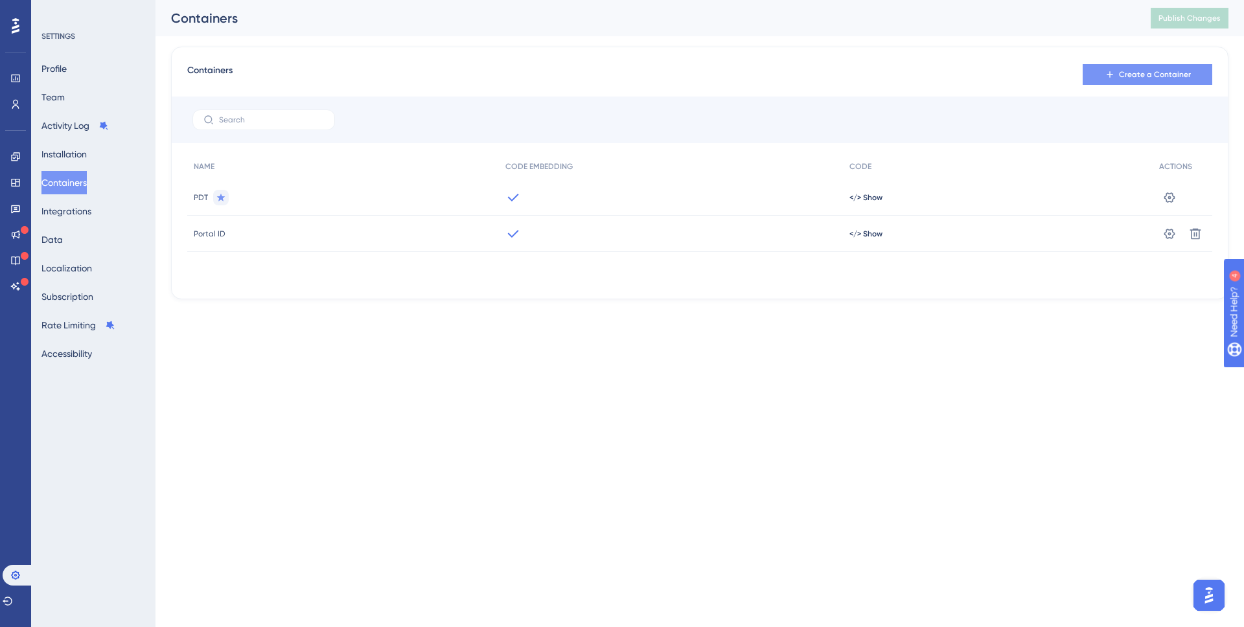
click at [1147, 71] on span "Create a Container" at bounding box center [1155, 74] width 72 height 10
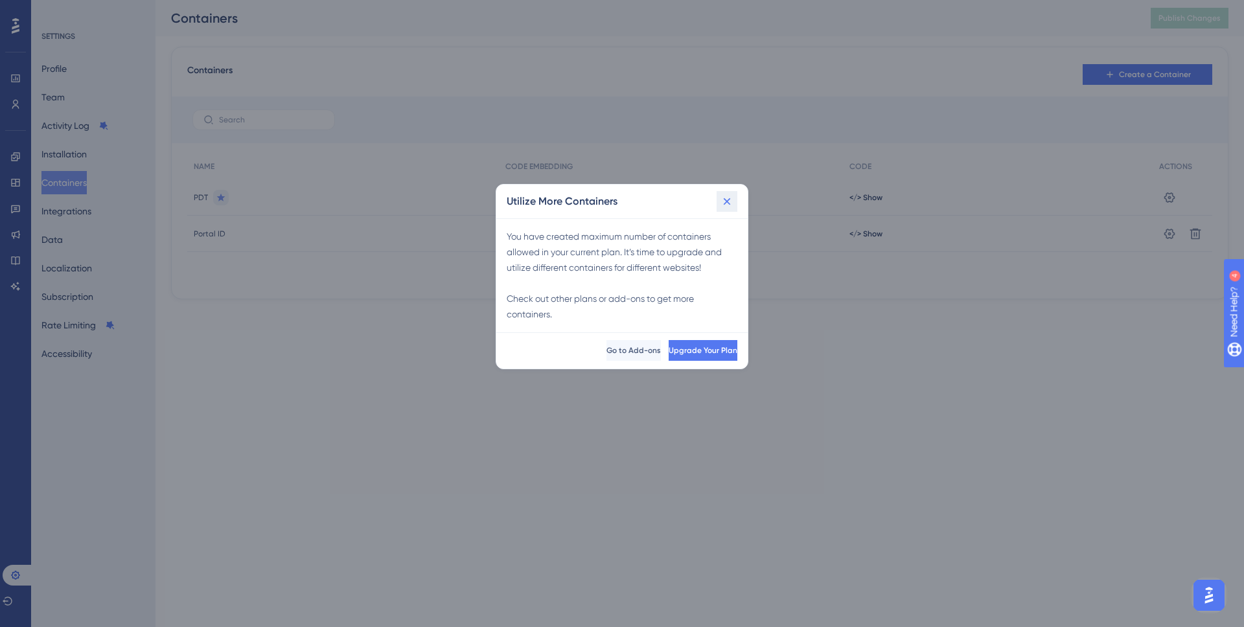
click at [723, 199] on icon at bounding box center [726, 201] width 13 height 13
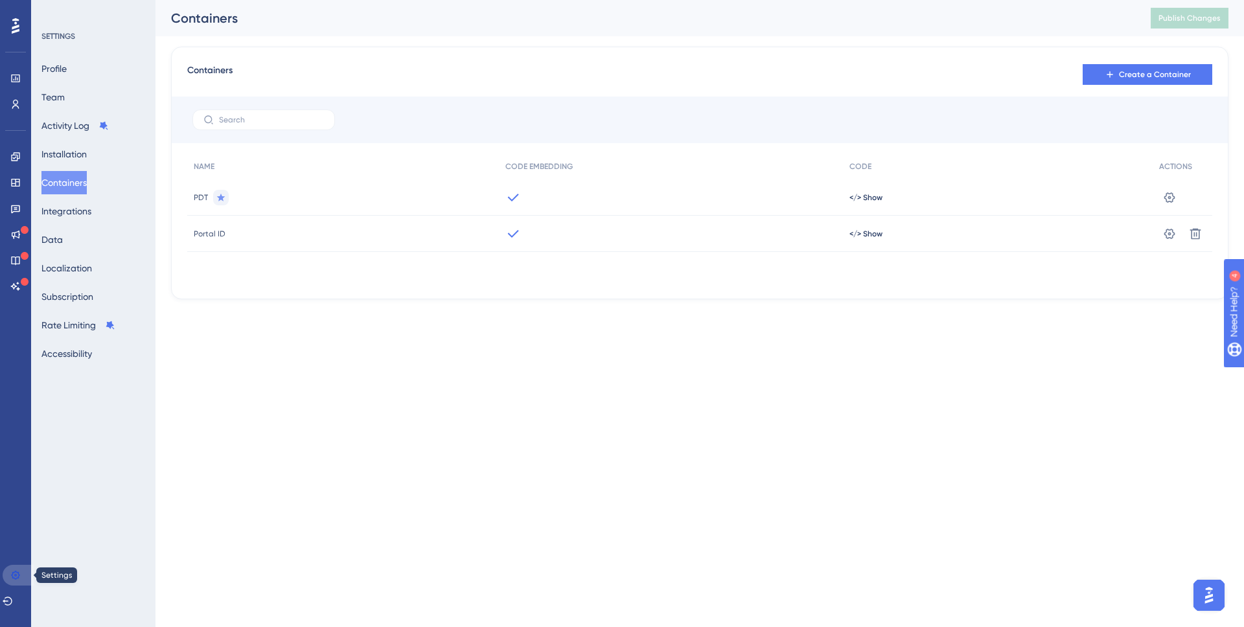
click at [11, 576] on icon at bounding box center [15, 575] width 10 height 10
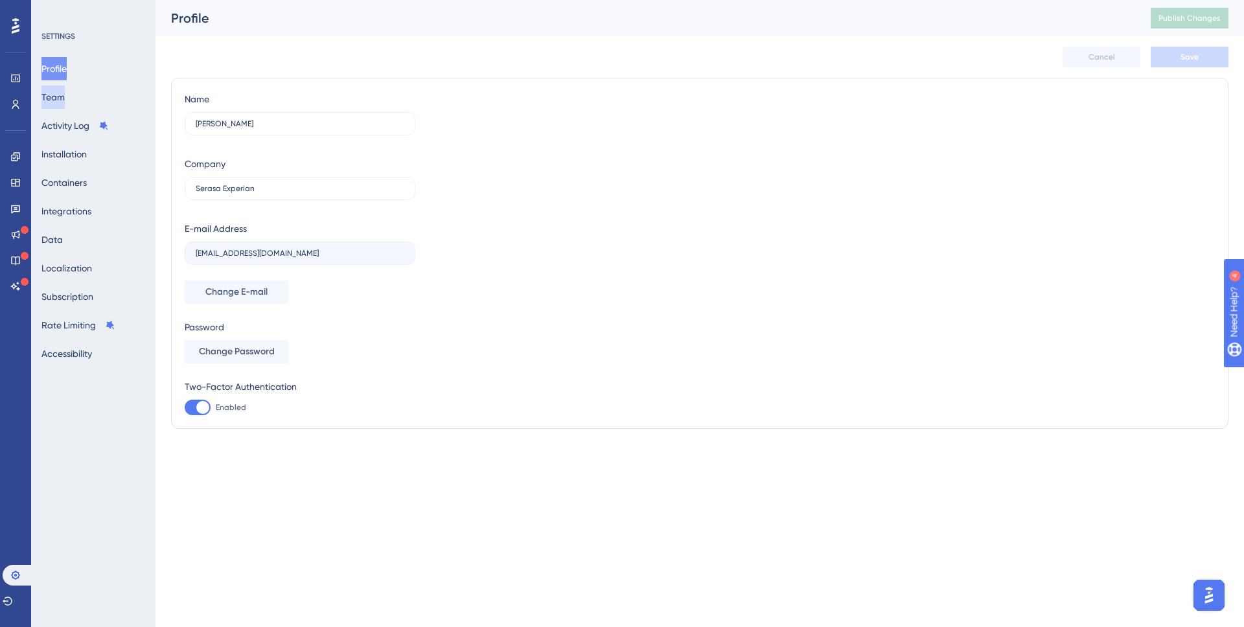
click at [65, 98] on button "Team" at bounding box center [52, 96] width 23 height 23
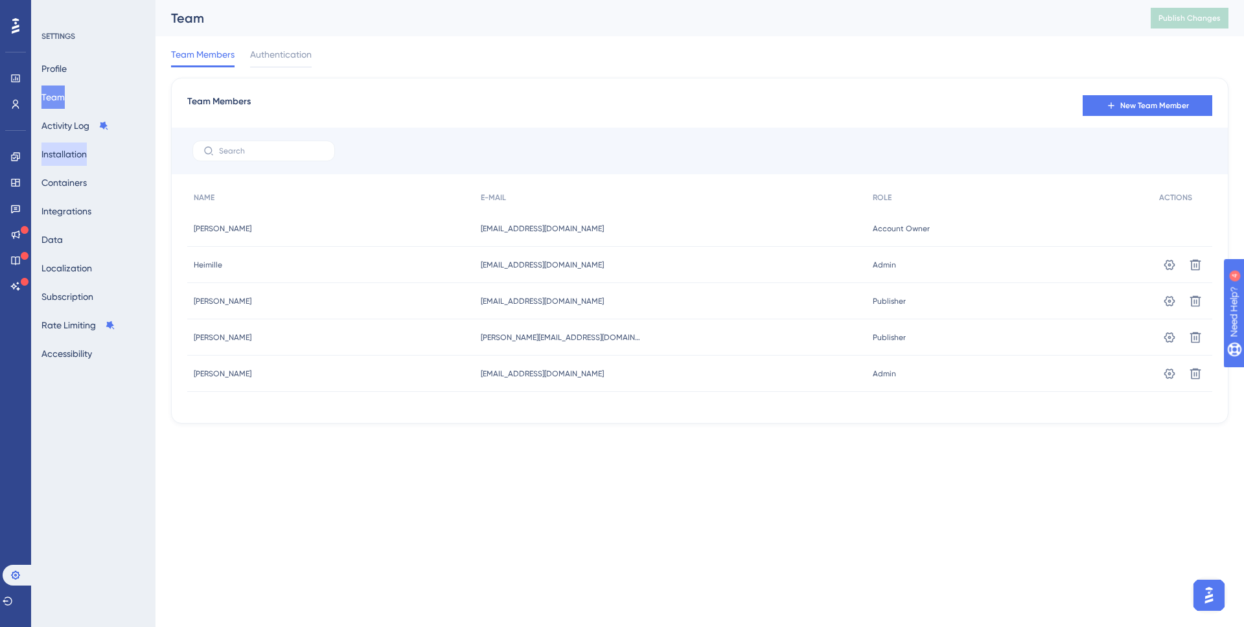
click at [69, 152] on button "Installation" at bounding box center [63, 153] width 45 height 23
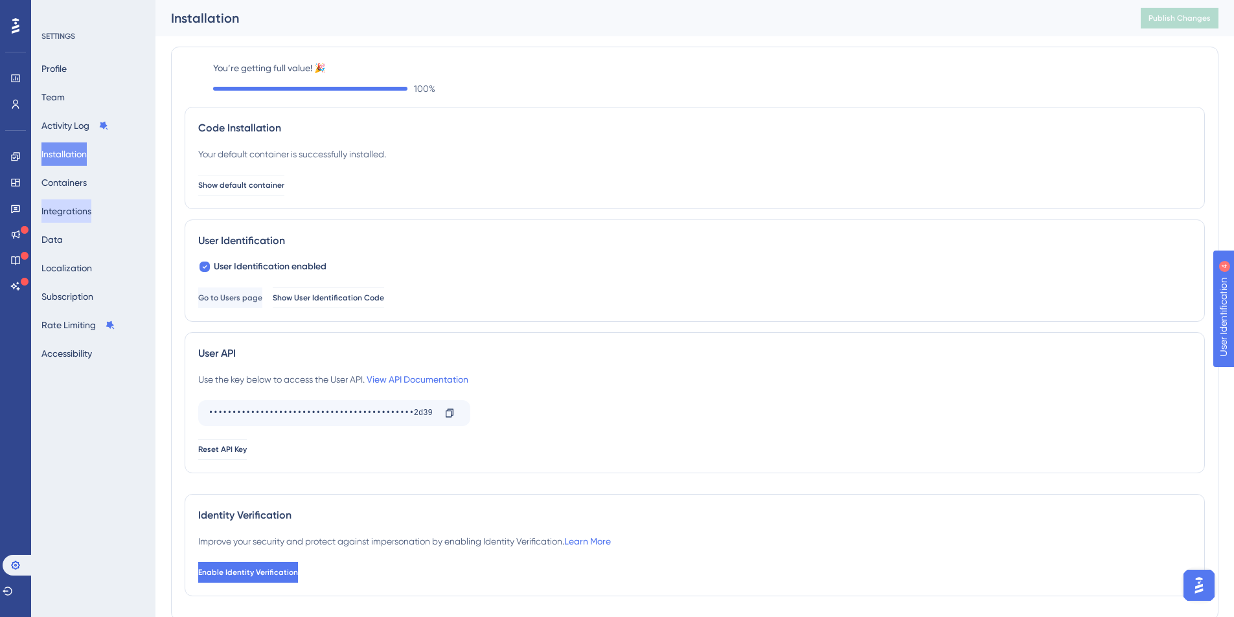
click at [91, 216] on button "Integrations" at bounding box center [66, 210] width 50 height 23
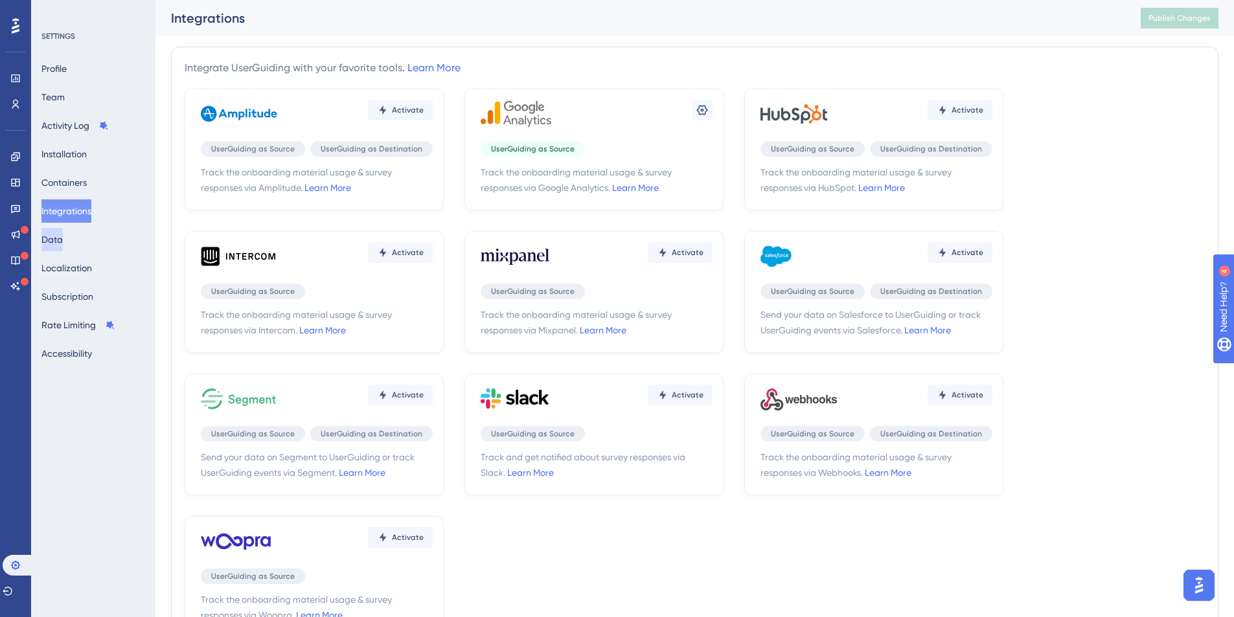
click at [63, 242] on button "Data" at bounding box center [51, 239] width 21 height 23
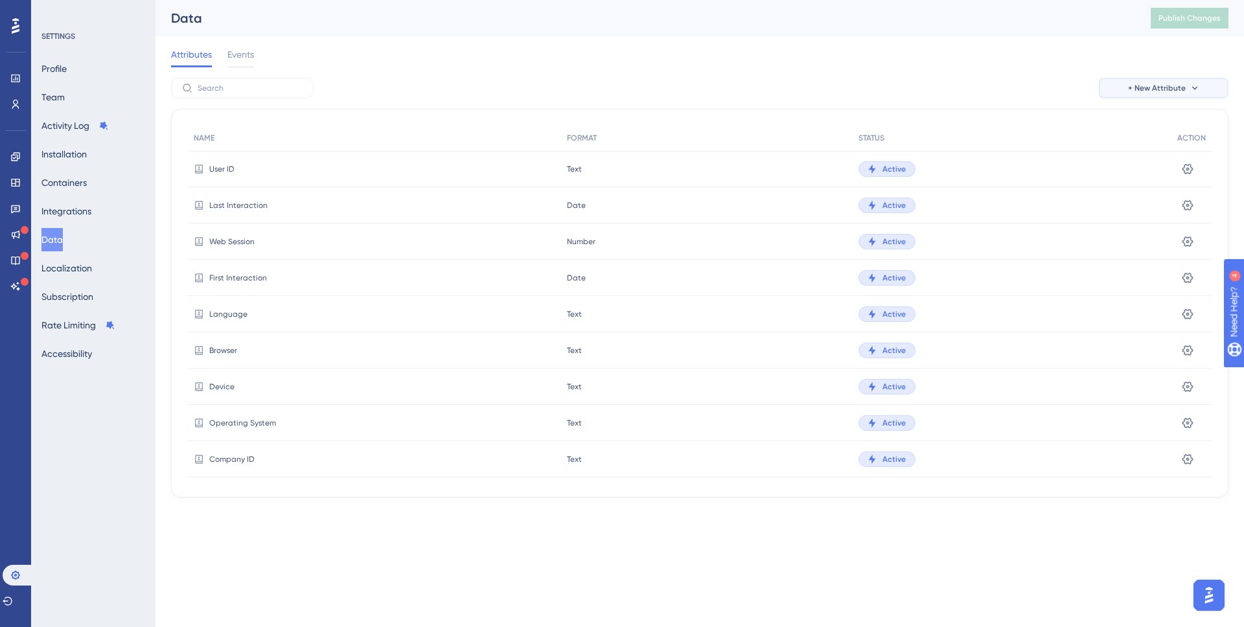
click at [1190, 84] on icon at bounding box center [1194, 88] width 10 height 10
click at [1143, 126] on span "Custom Attribute" at bounding box center [1142, 125] width 71 height 16
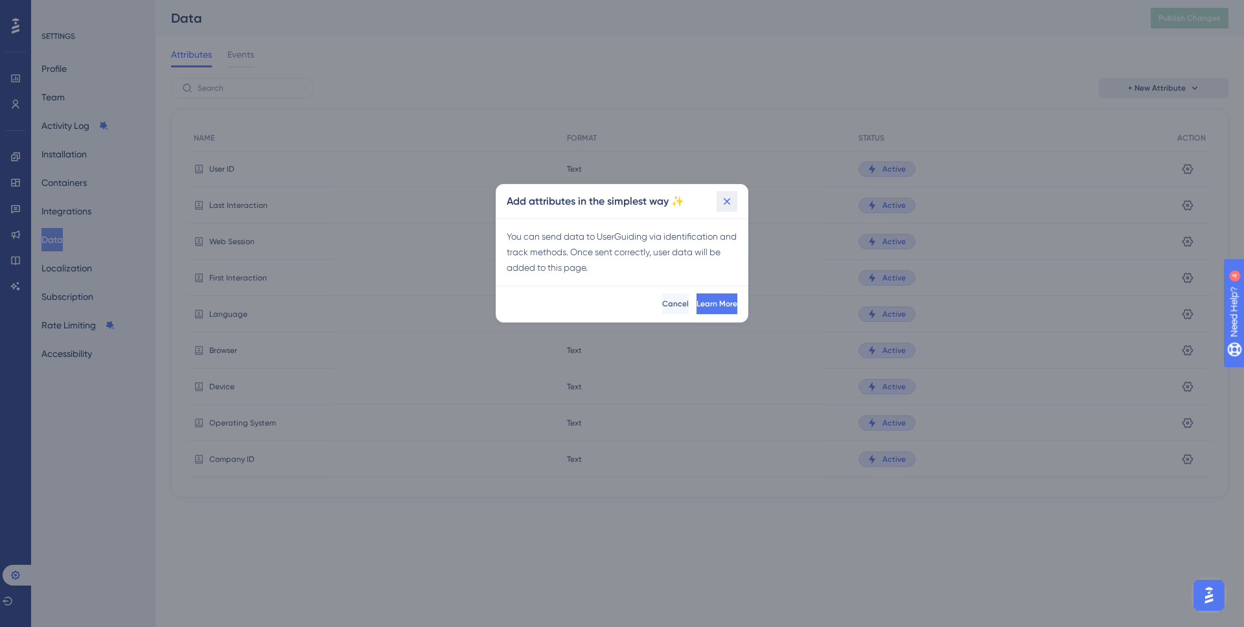
click at [728, 199] on icon at bounding box center [726, 201] width 7 height 7
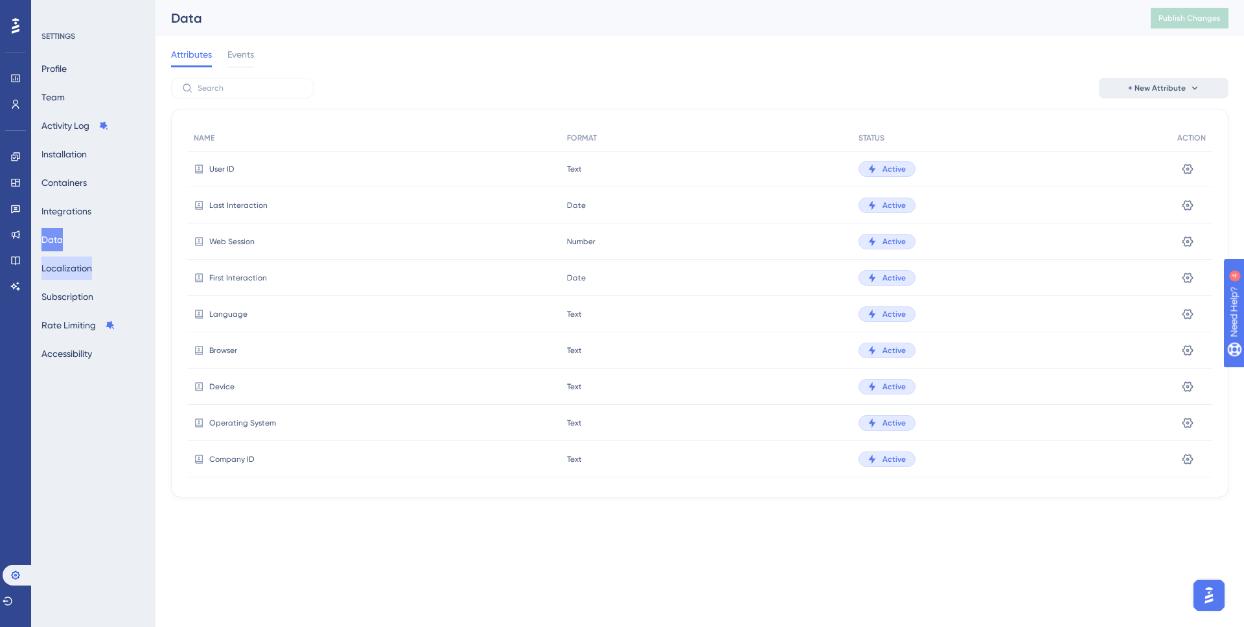
click at [92, 270] on button "Localization" at bounding box center [66, 267] width 51 height 23
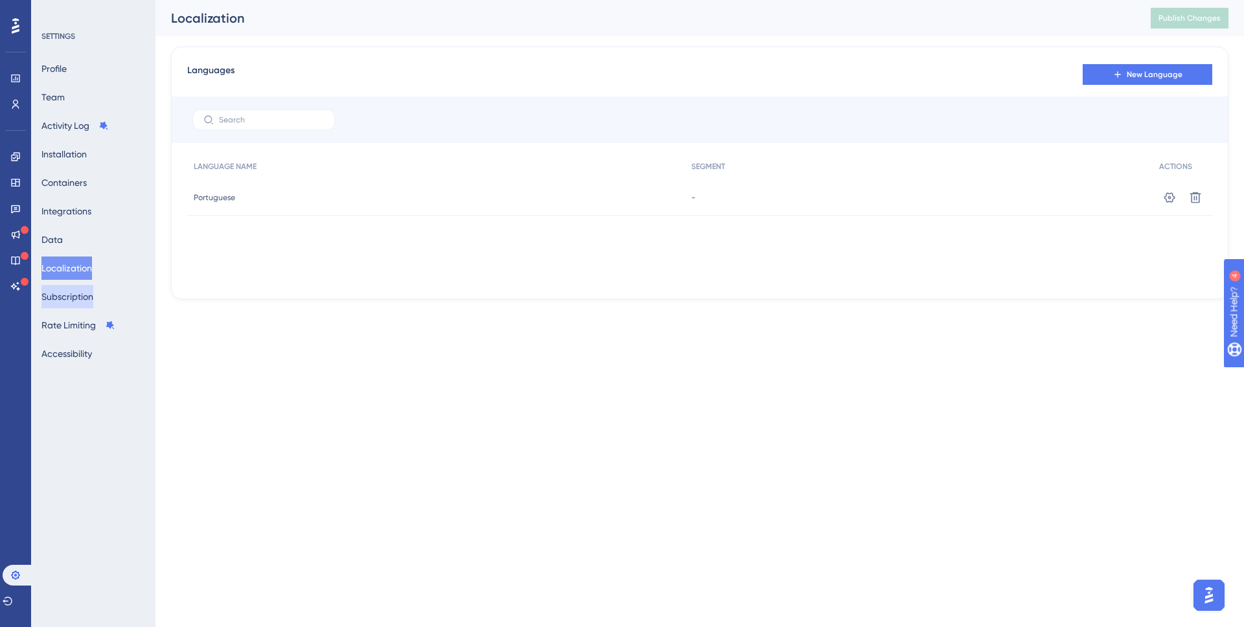
click at [86, 294] on button "Subscription" at bounding box center [67, 296] width 52 height 23
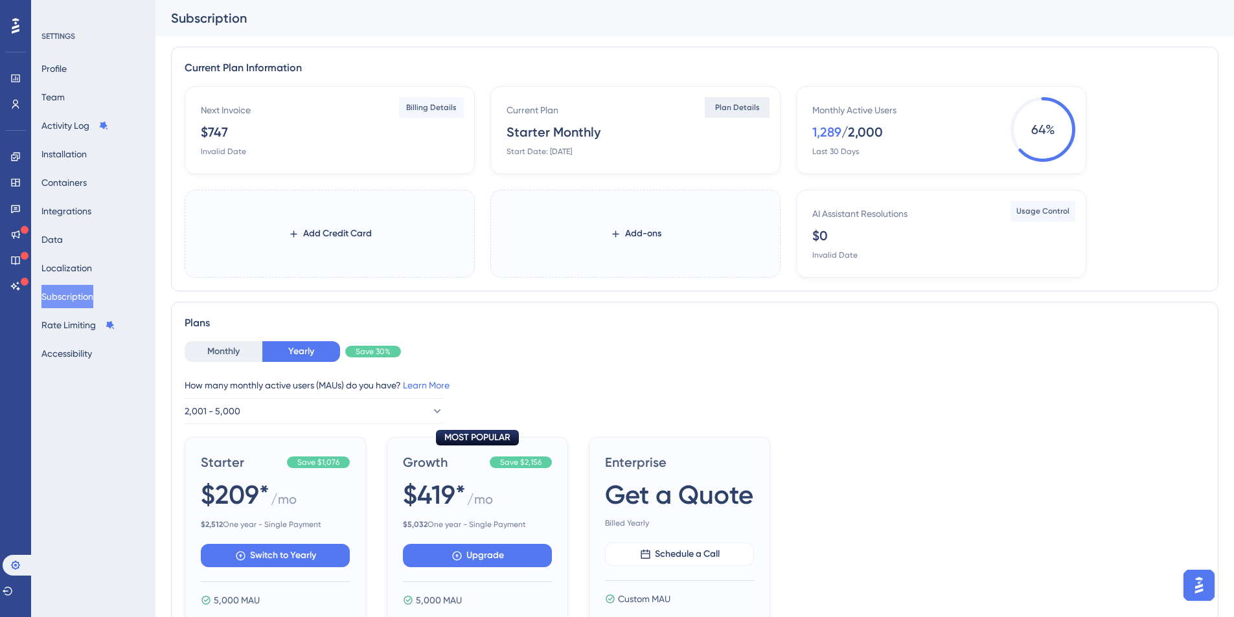
click at [725, 108] on span "Plan Details" at bounding box center [737, 107] width 45 height 10
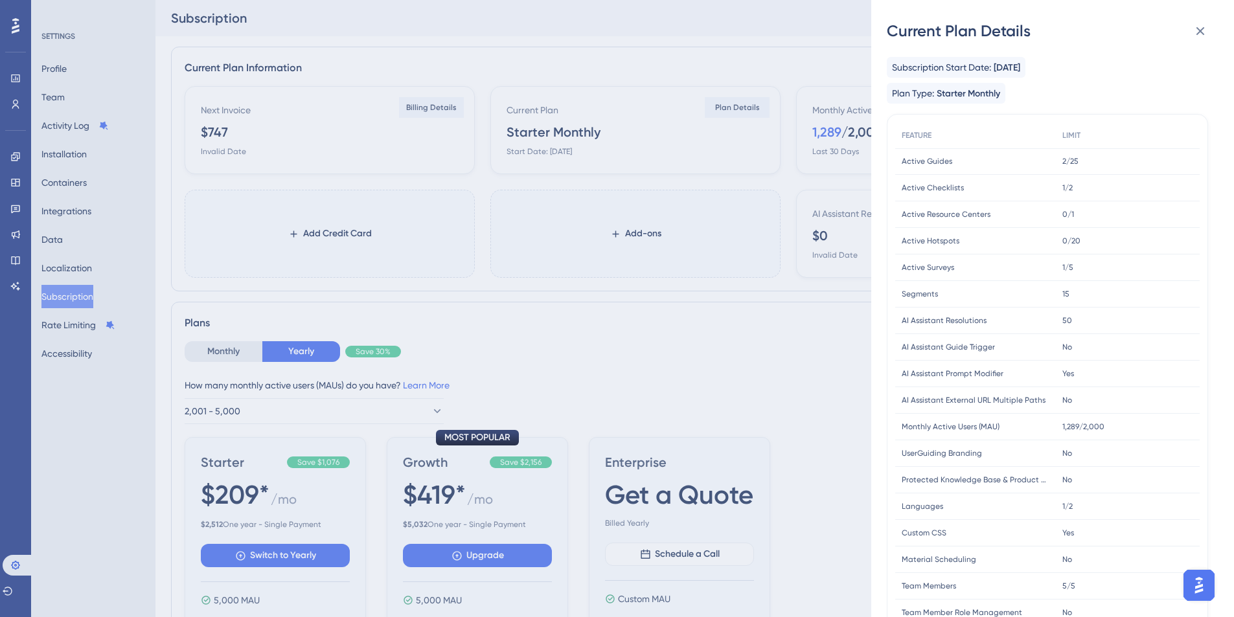
click at [637, 339] on div "Current Plan Details Subscription Start Date: [DATE] Plan Type: Starter Monthly…" at bounding box center [617, 308] width 1234 height 617
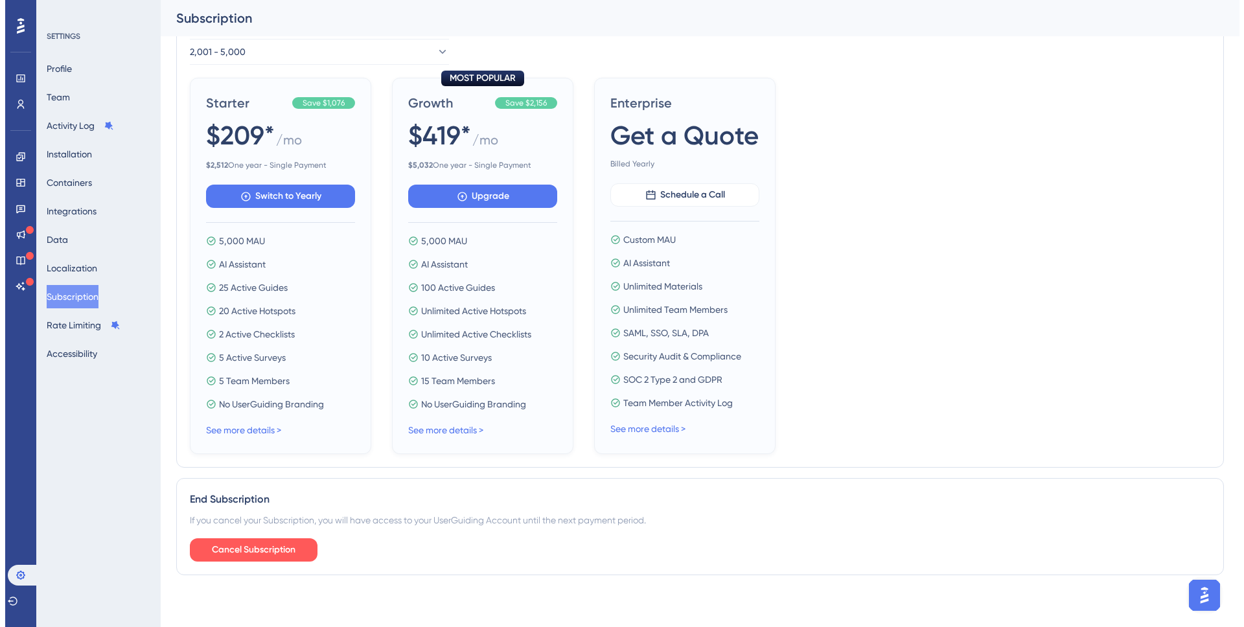
scroll to position [367, 0]
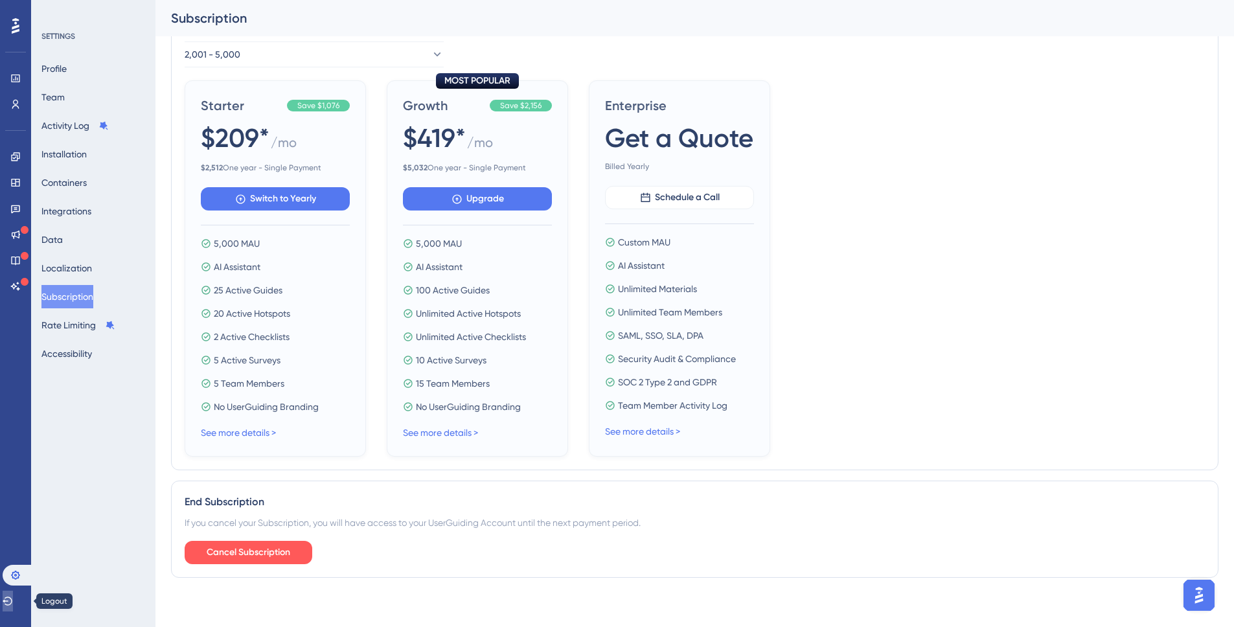
click at [13, 588] on icon at bounding box center [8, 601] width 10 height 10
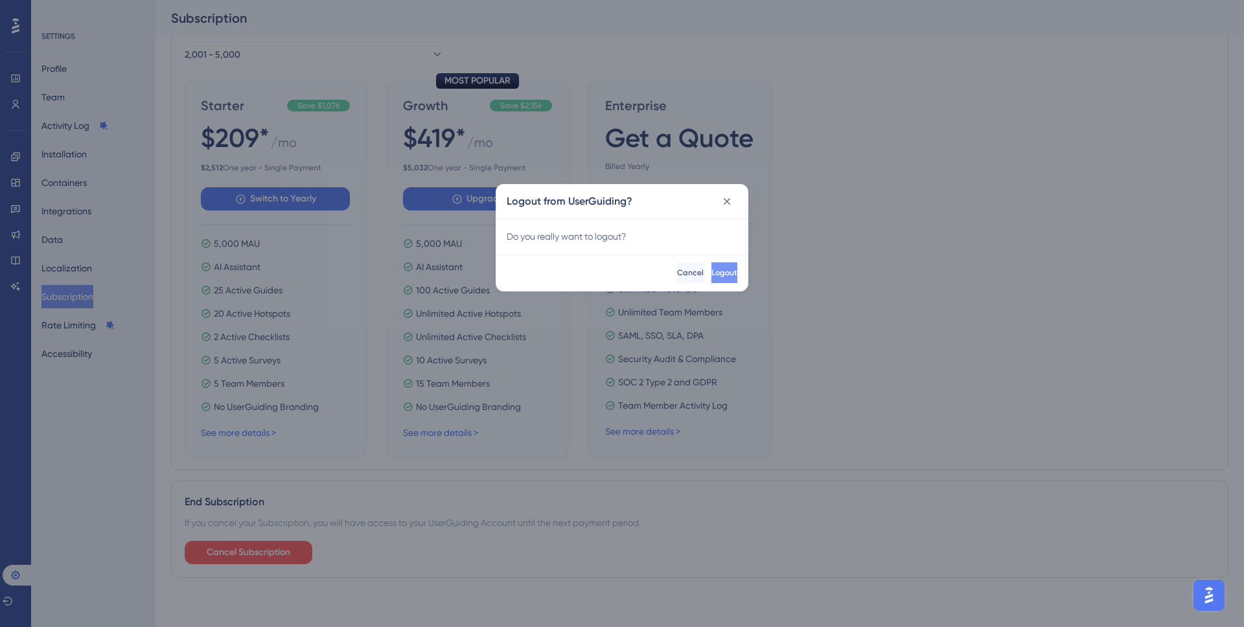
click at [722, 262] on button "Logout" at bounding box center [724, 272] width 26 height 21
